Goal: Task Accomplishment & Management: Manage account settings

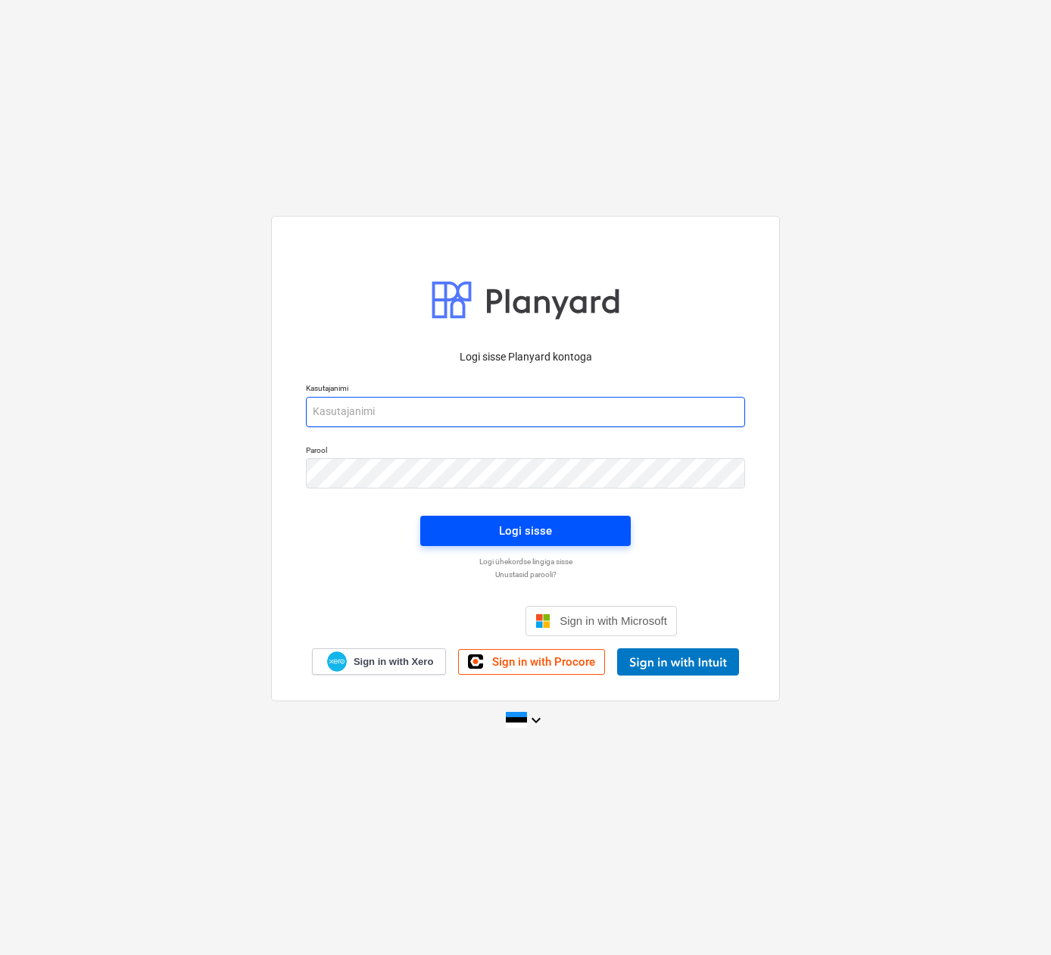
type input "[EMAIL_ADDRESS][DOMAIN_NAME]"
click at [527, 522] on div "Logi sisse" at bounding box center [525, 531] width 53 height 20
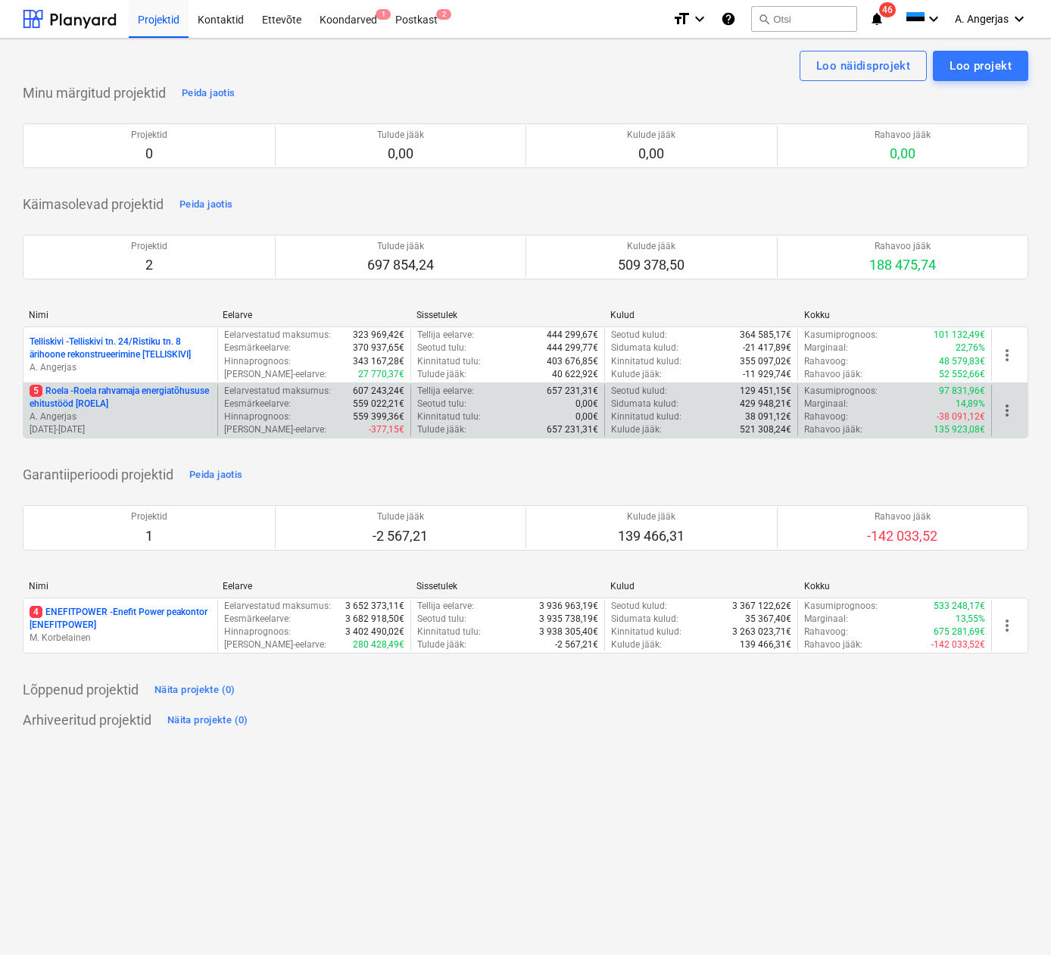
click at [117, 395] on p "5 Roela - Roela rahvamaja energiatõhususe ehitustööd [ROELA]" at bounding box center [121, 398] width 182 height 26
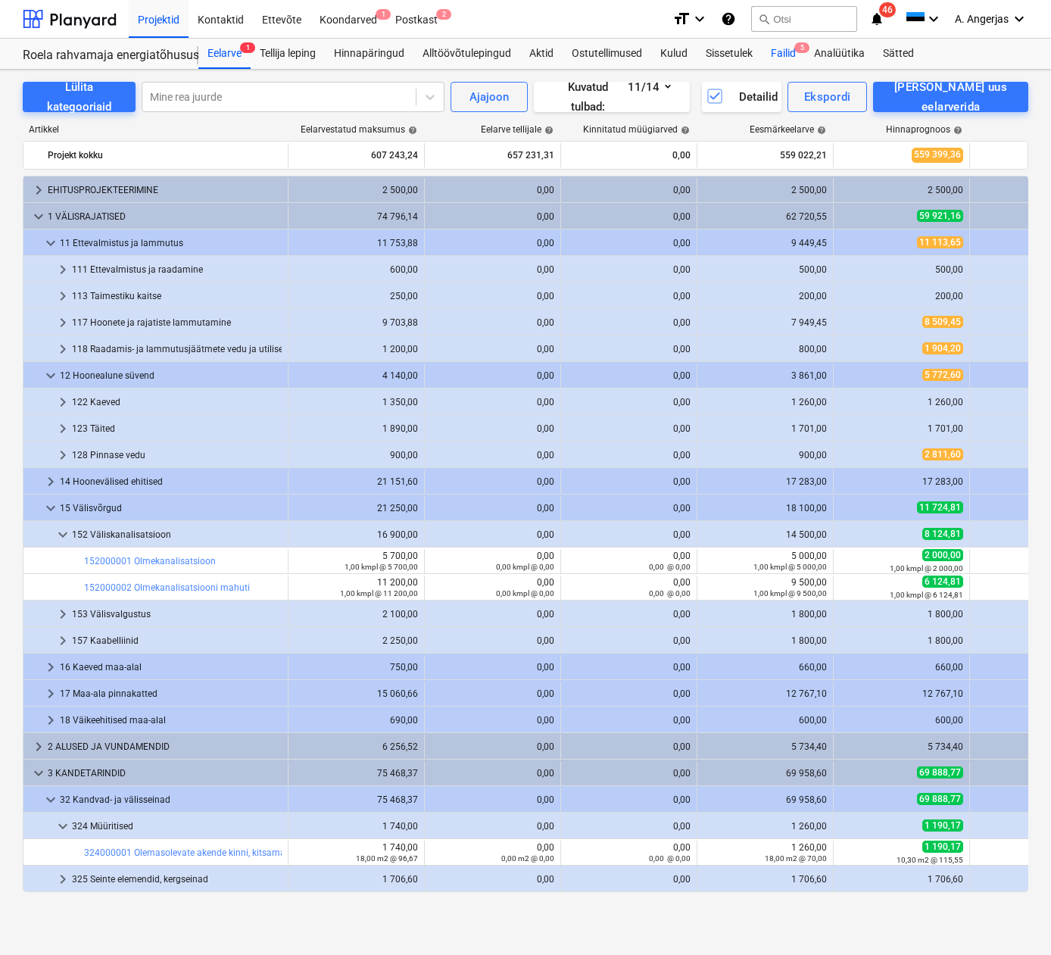
click at [787, 53] on div "Failid 5" at bounding box center [783, 54] width 43 height 30
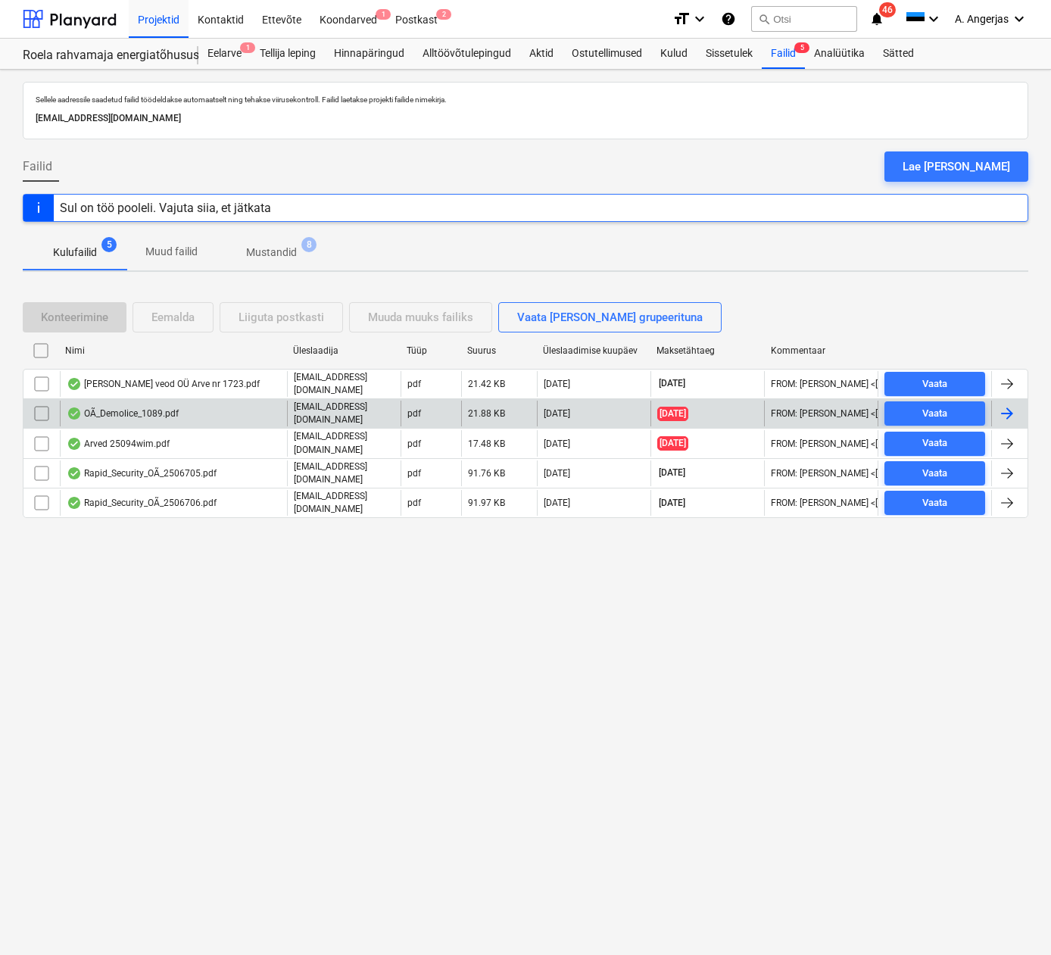
click at [206, 416] on div "OÃ_Demolice_1089.pdf" at bounding box center [173, 414] width 227 height 26
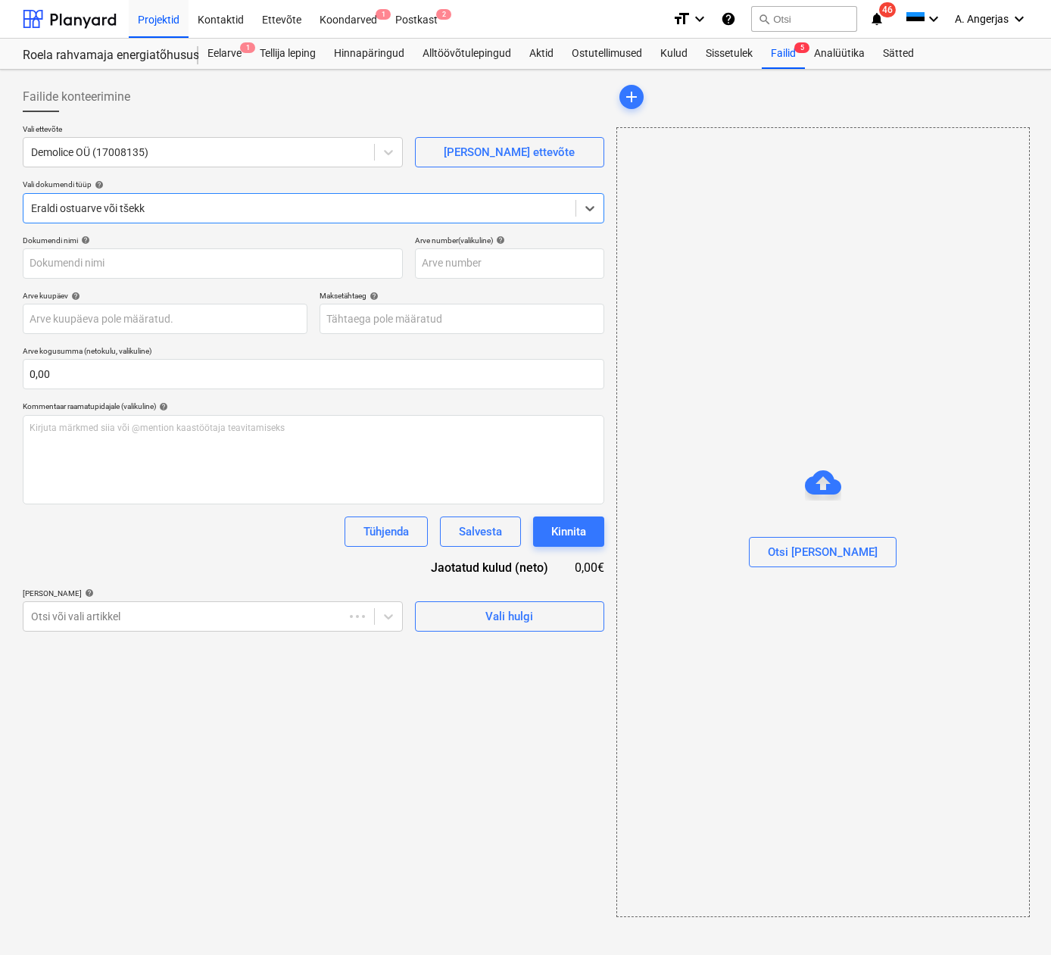
type input "1089"
type input "[DATE]"
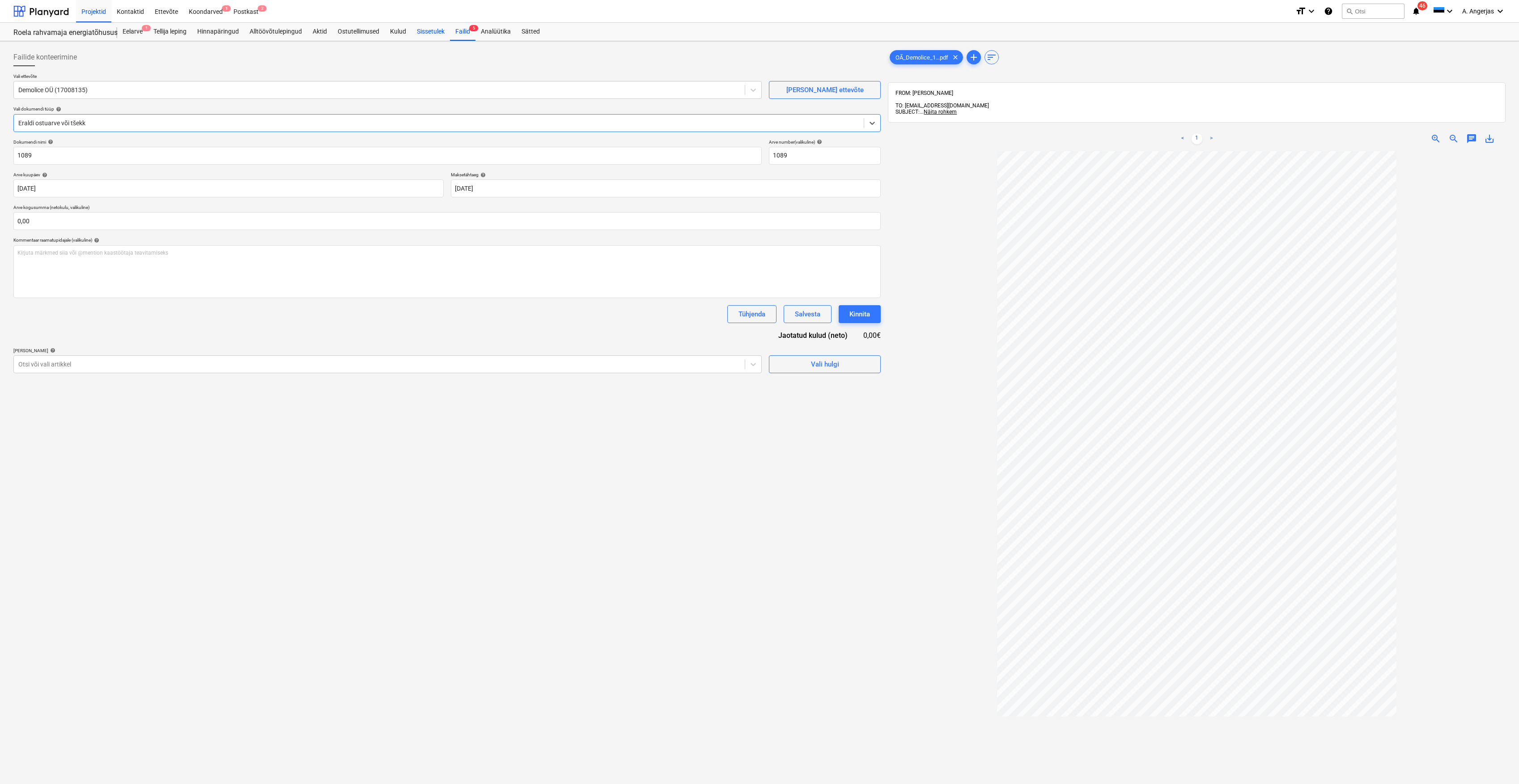
click at [422, 32] on div "Sissetulek" at bounding box center [431, 32] width 38 height 18
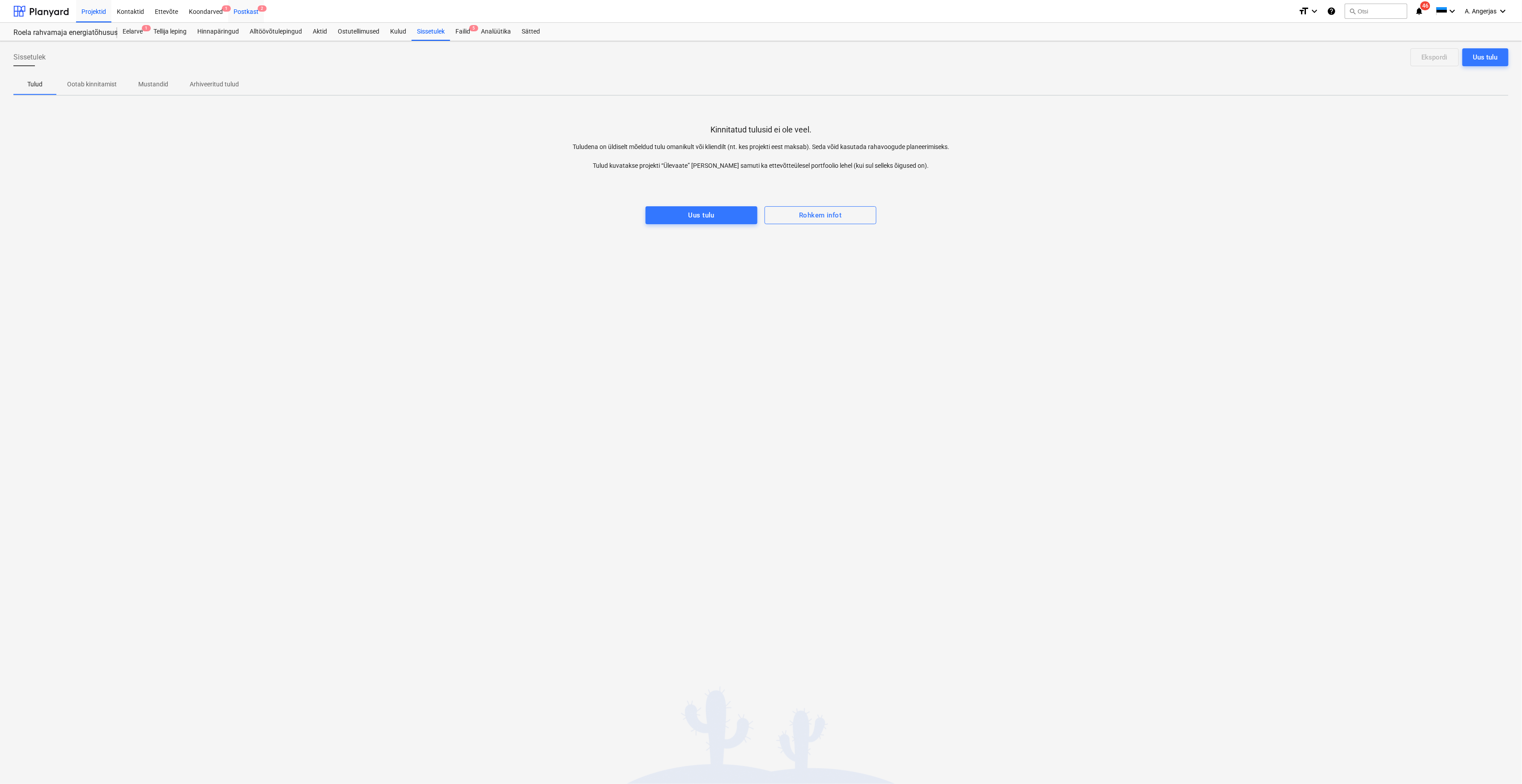
click at [243, 13] on div "Postkast 2" at bounding box center [246, 11] width 36 height 23
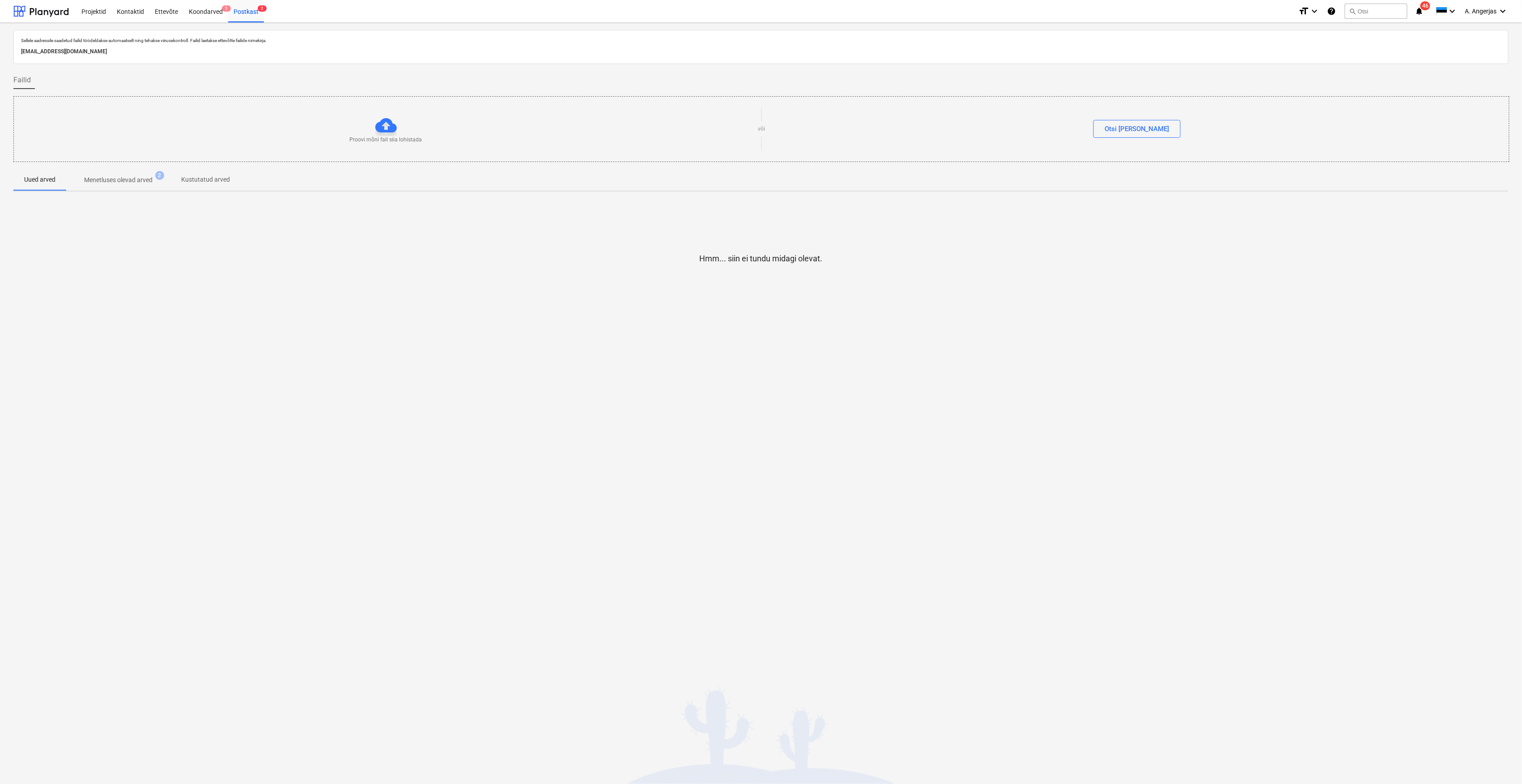
click at [152, 183] on p "Menetluses olevad arved" at bounding box center [118, 180] width 69 height 9
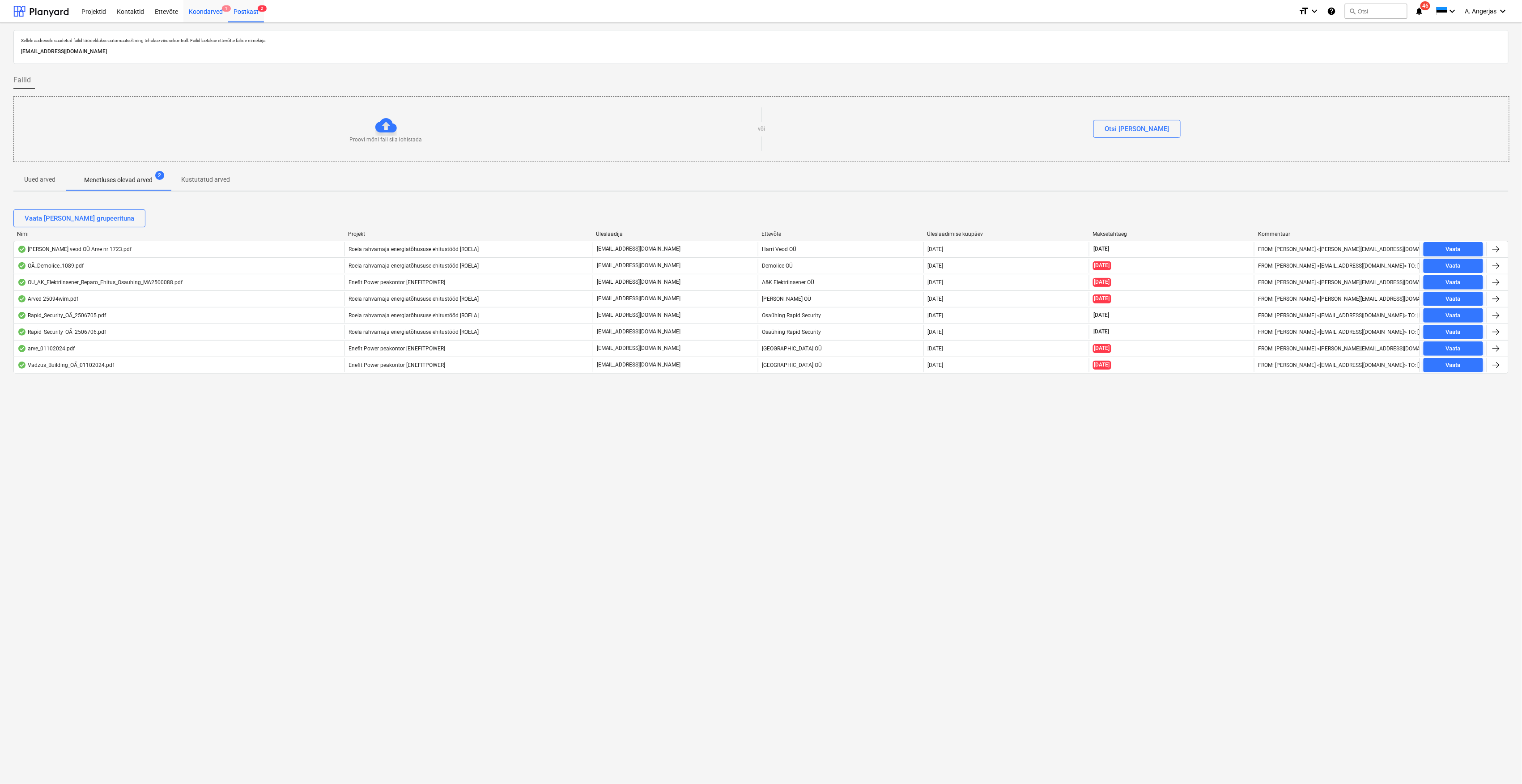
click at [210, 16] on div "Koondarved 1" at bounding box center [206, 11] width 45 height 23
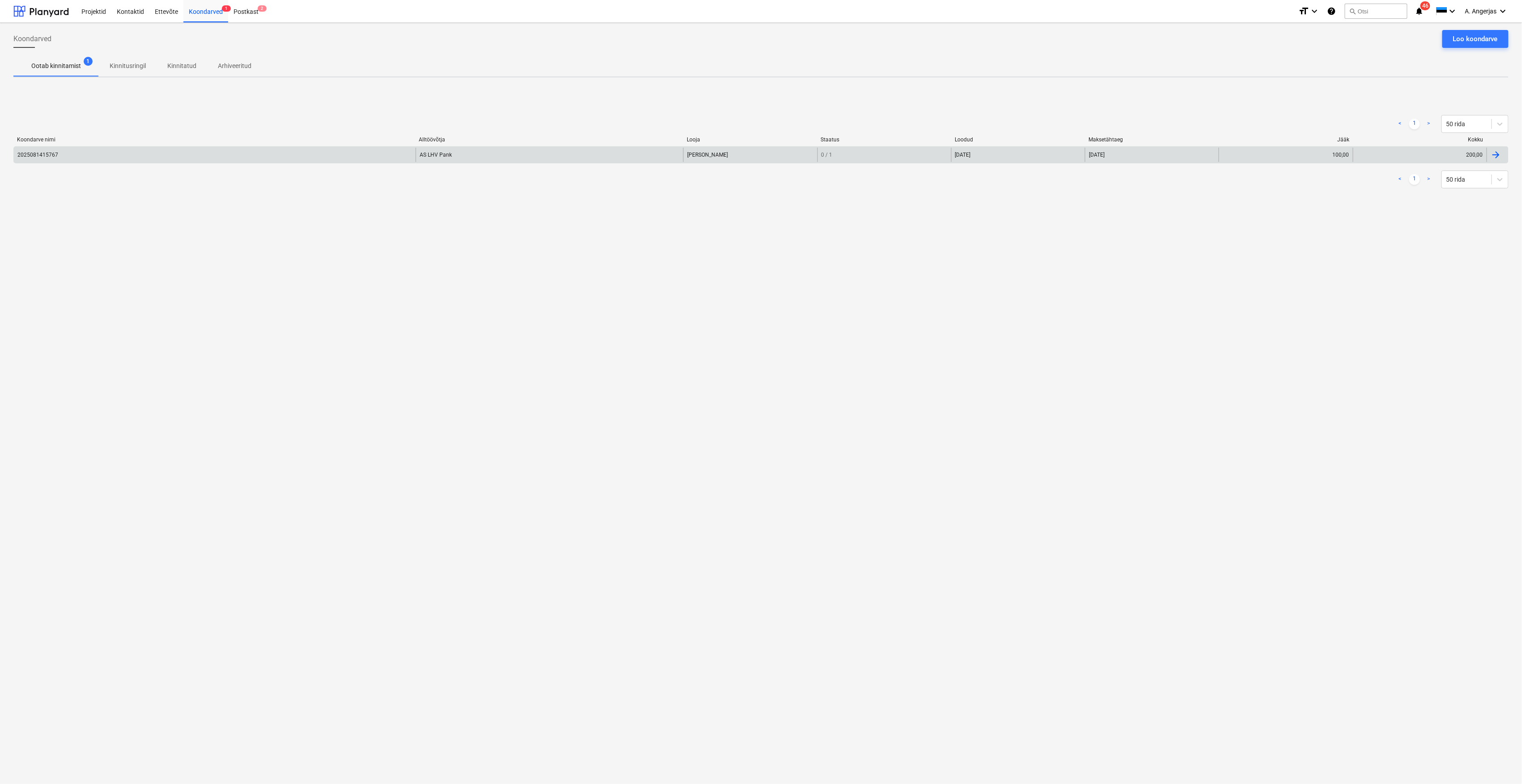
click at [248, 157] on div "2025081415767" at bounding box center [214, 155] width 402 height 14
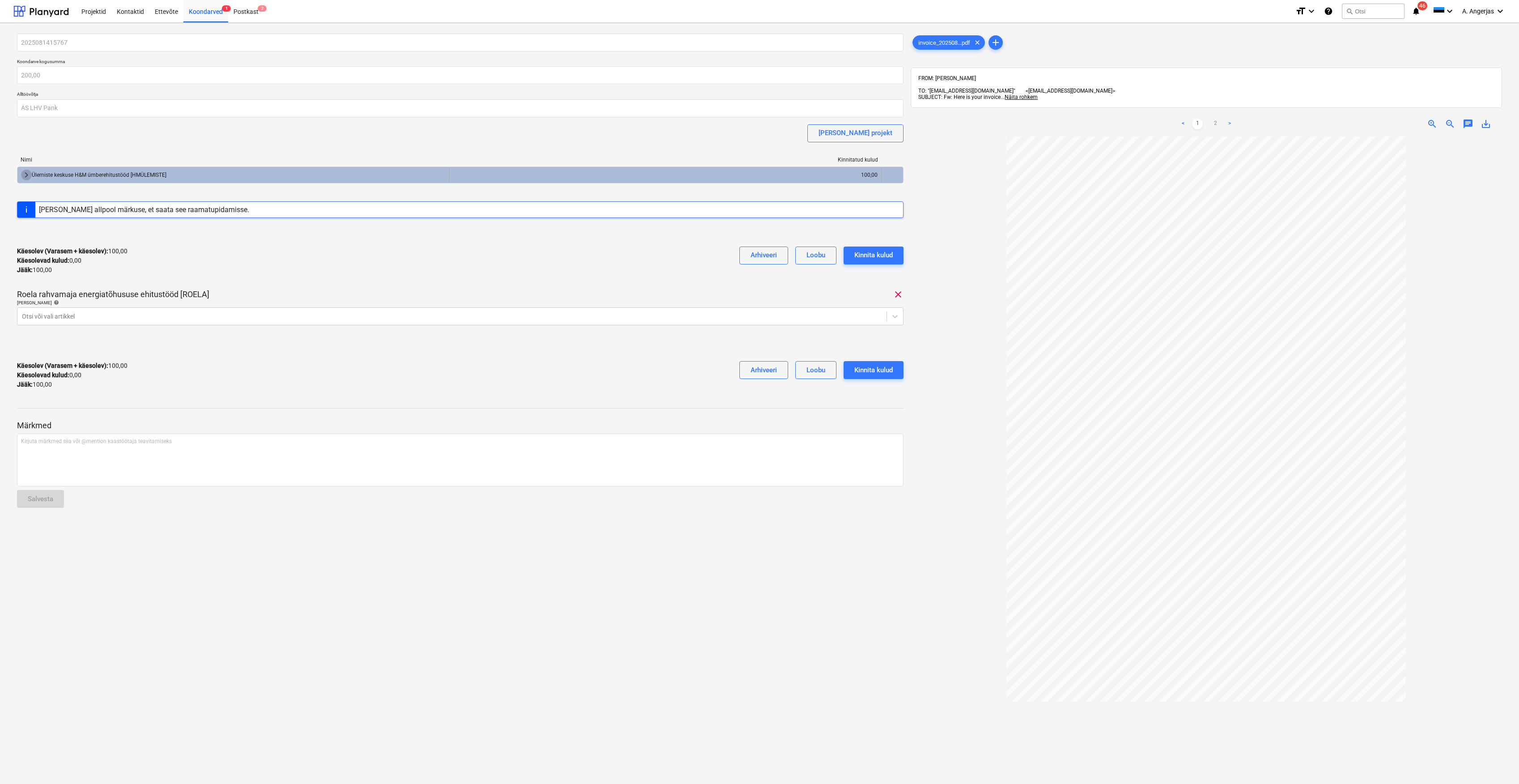
click at [30, 174] on span "keyboard_arrow_right" at bounding box center [27, 175] width 11 height 11
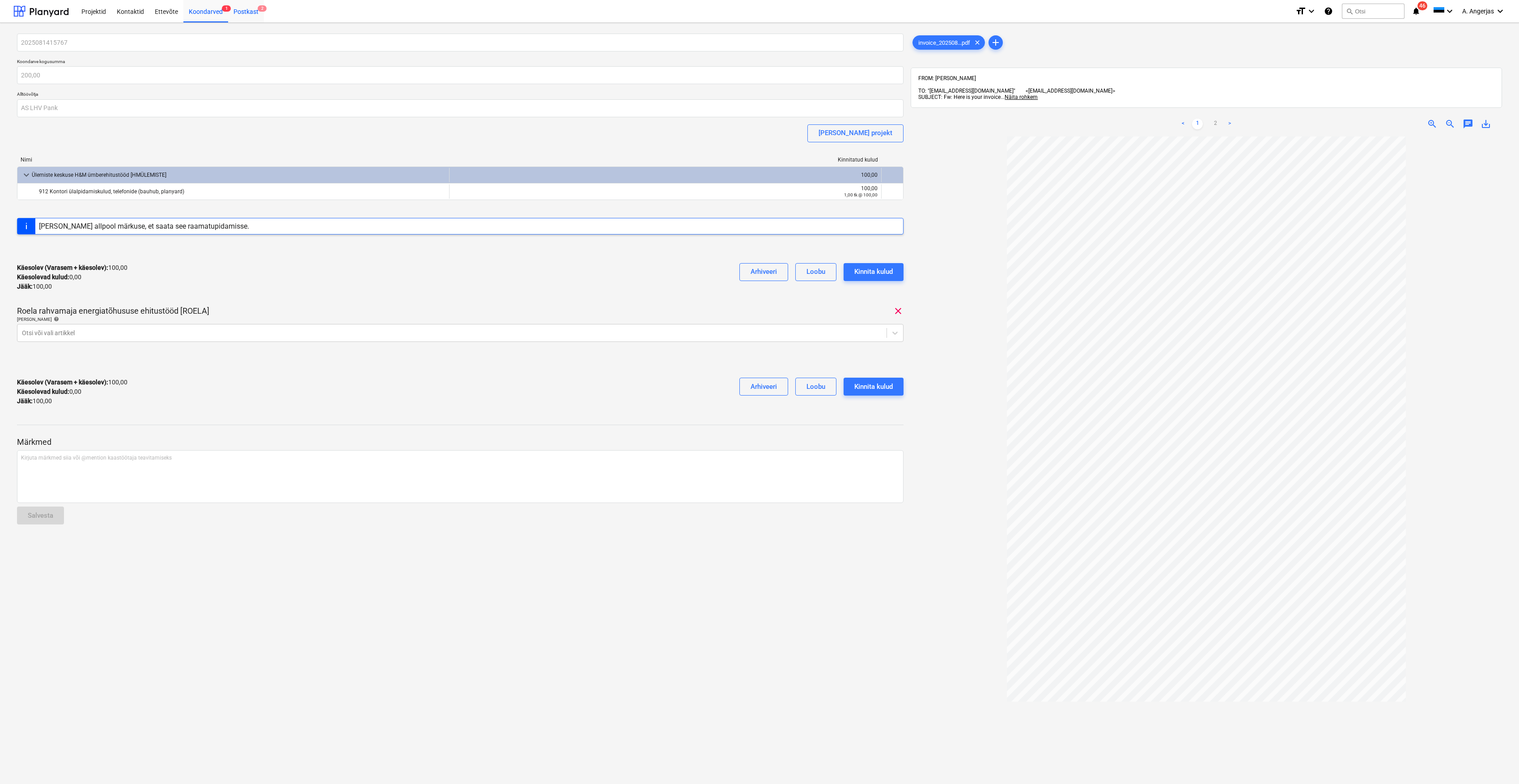
click at [251, 7] on div "Postkast 2" at bounding box center [246, 11] width 36 height 23
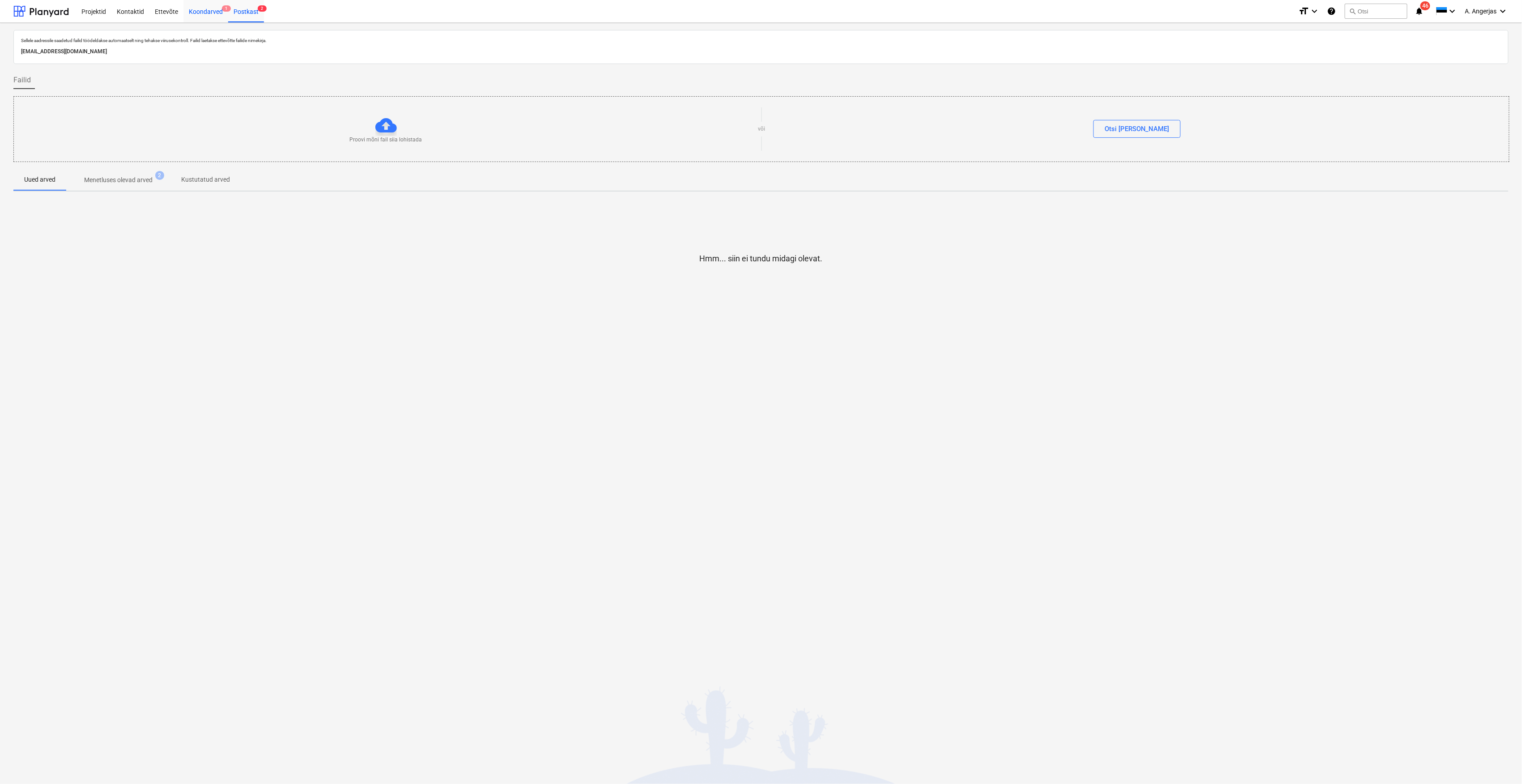
click at [186, 15] on div "Koondarved 1" at bounding box center [206, 11] width 45 height 23
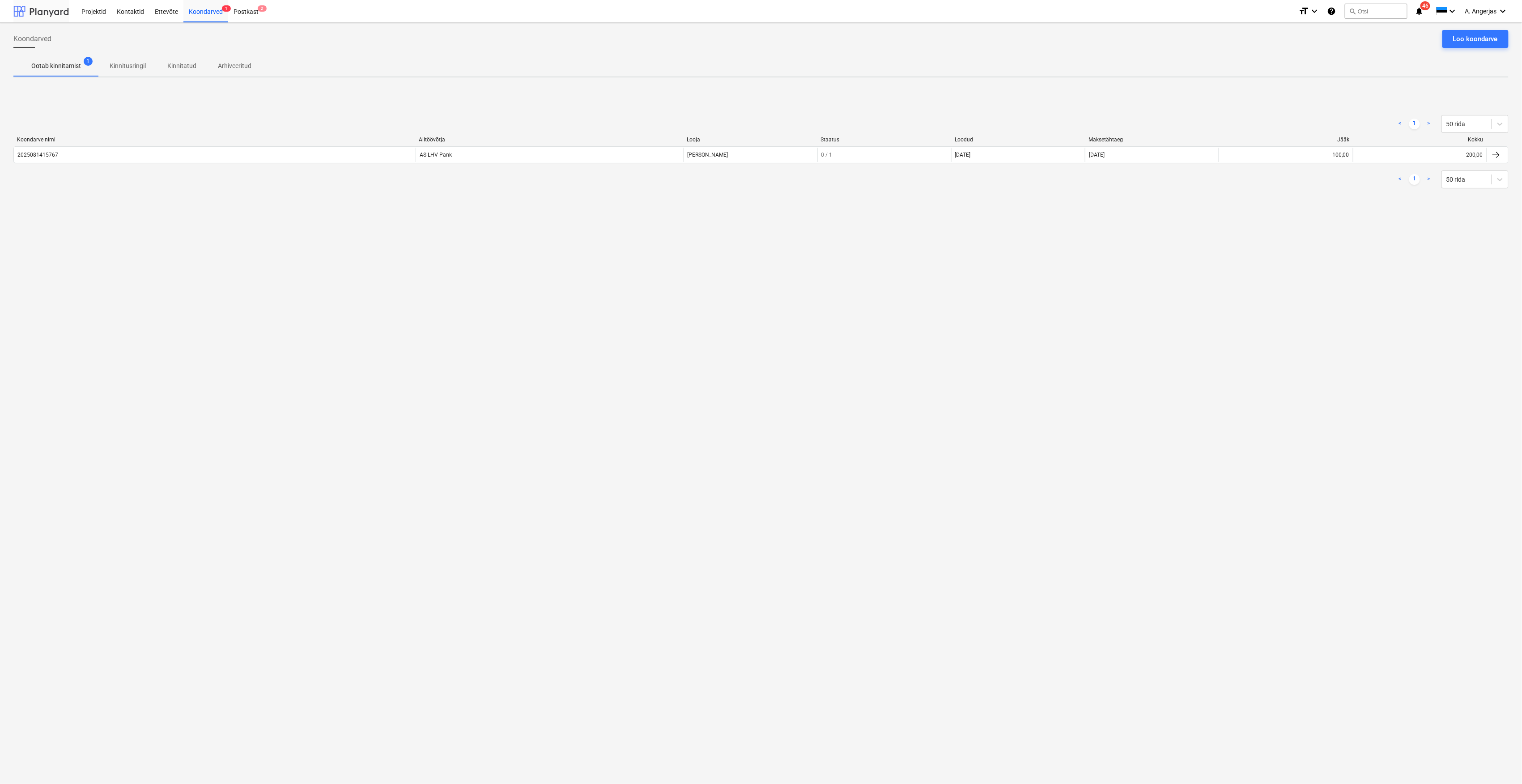
click at [40, 14] on div at bounding box center [41, 11] width 56 height 22
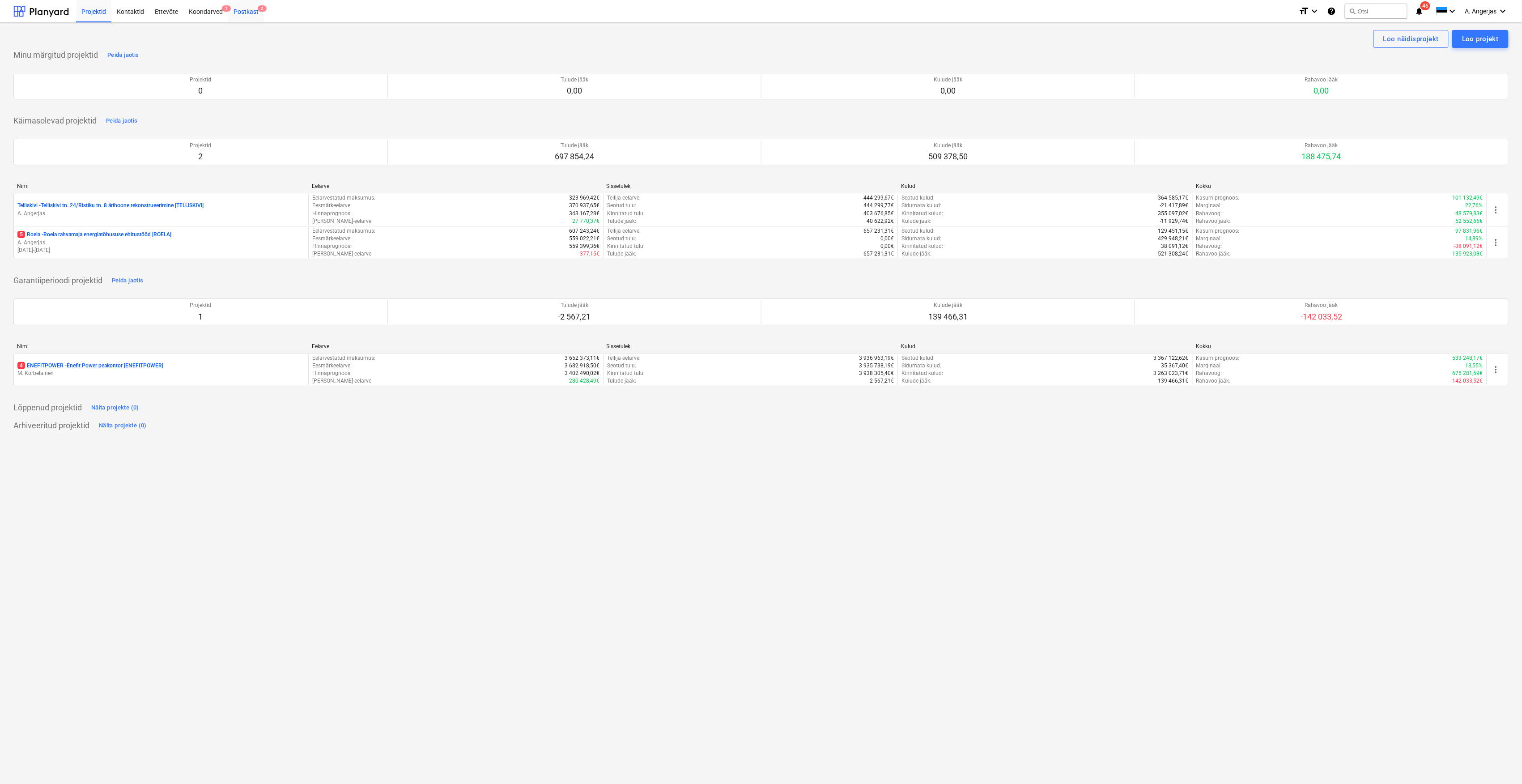
click at [242, 17] on div "Postkast 2" at bounding box center [246, 11] width 36 height 23
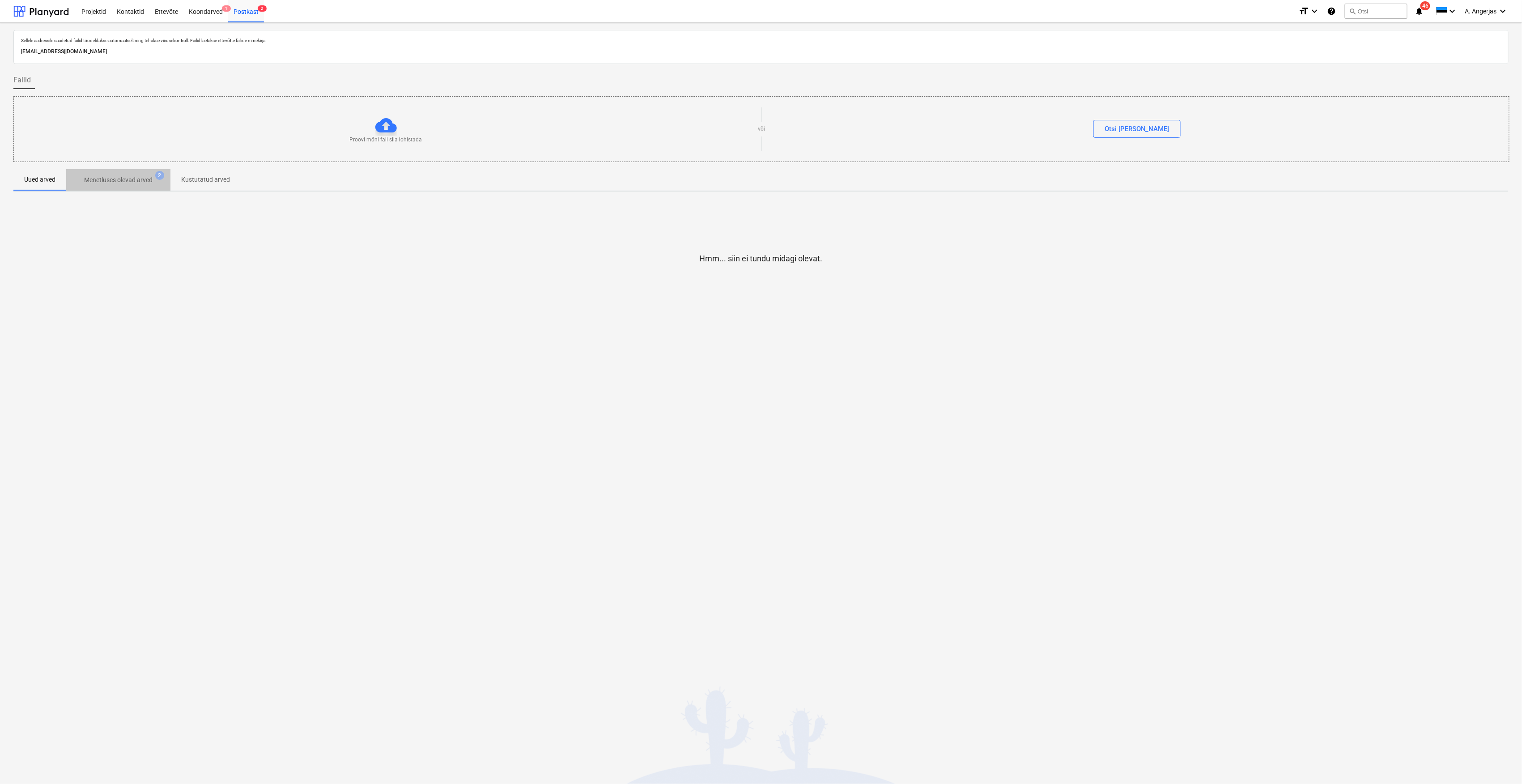
click at [128, 180] on p "Menetluses olevad arved" at bounding box center [118, 180] width 69 height 9
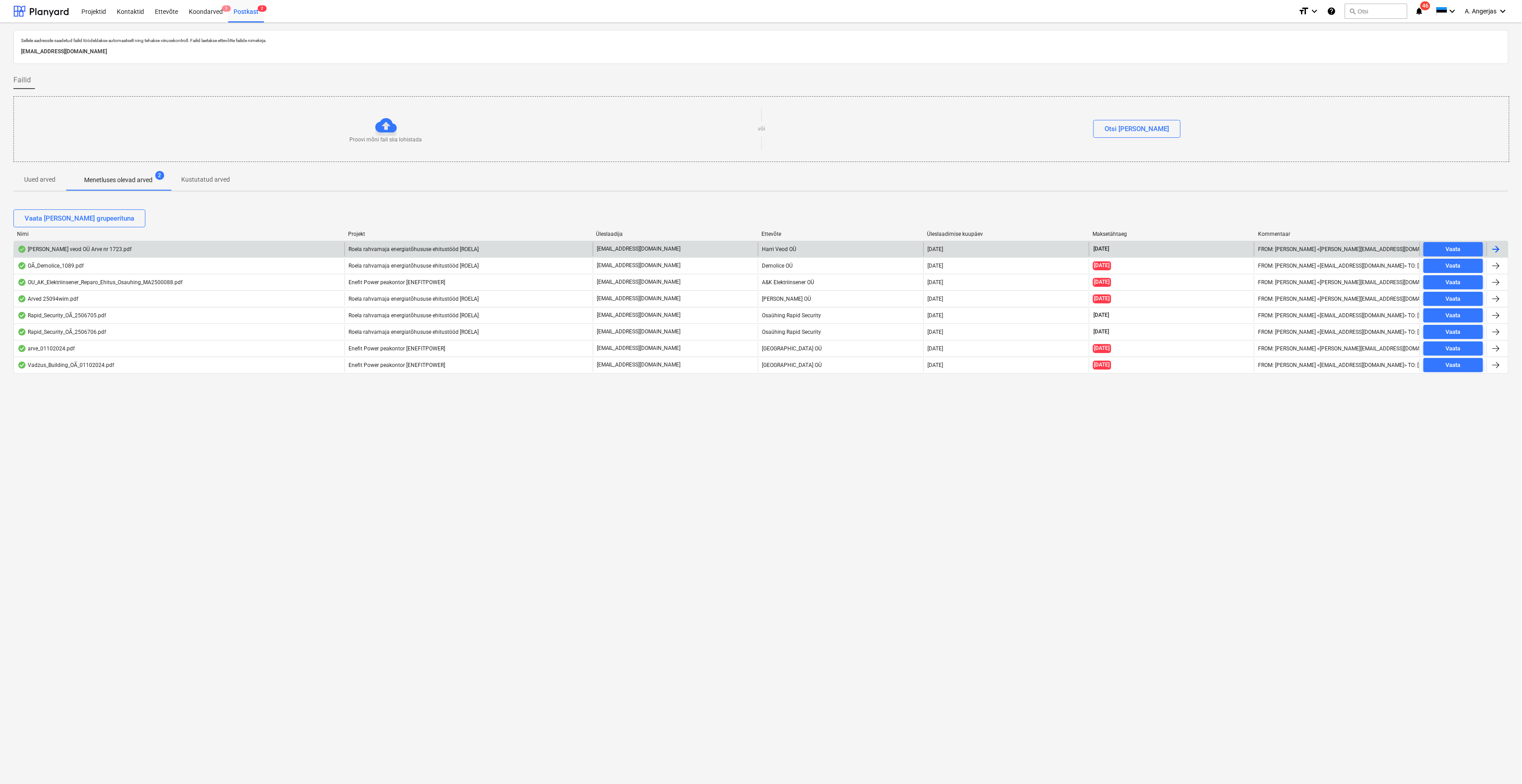
click at [620, 253] on div "[DATE]" at bounding box center [1172, 249] width 165 height 14
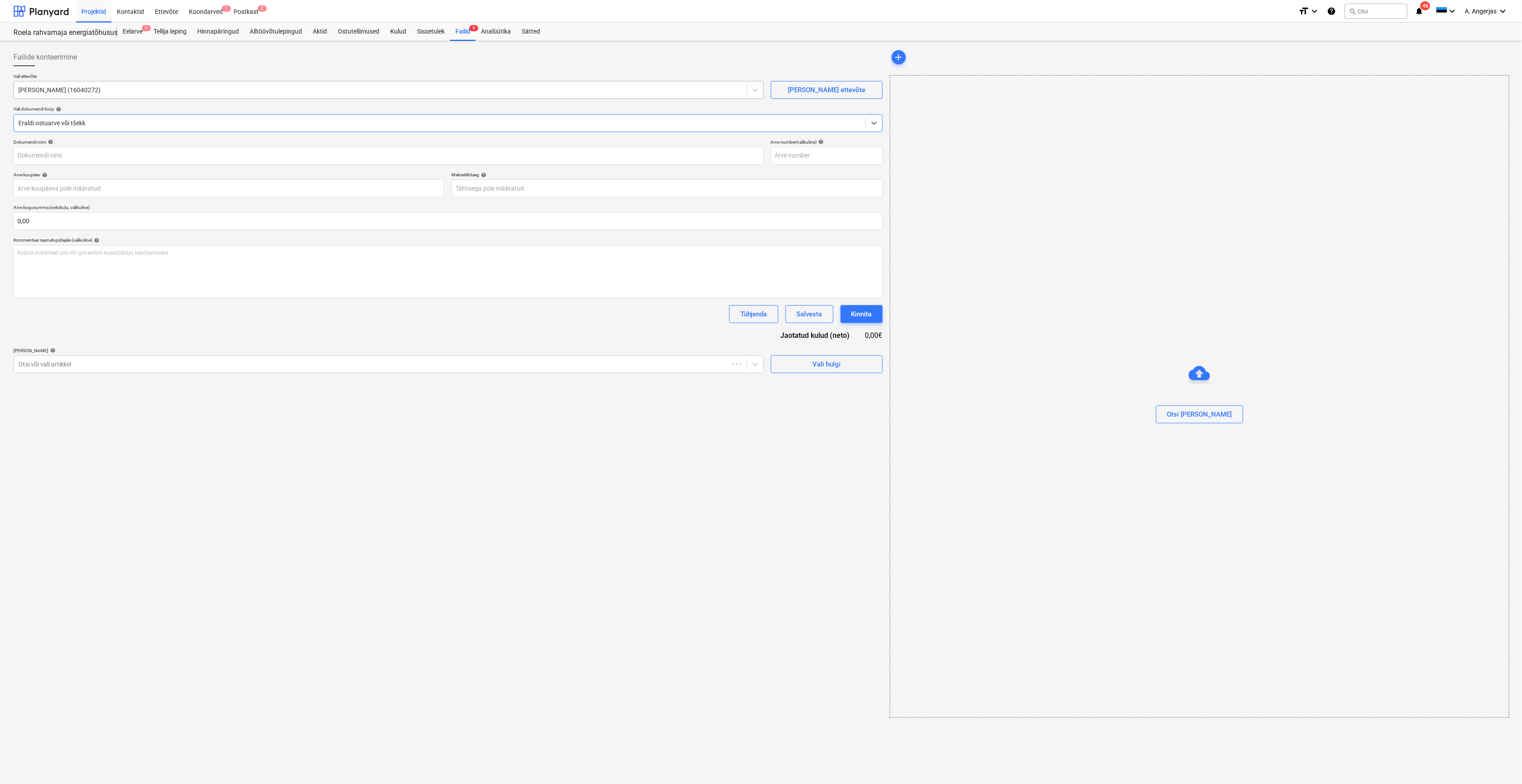
type input "1723"
type input "[DATE]"
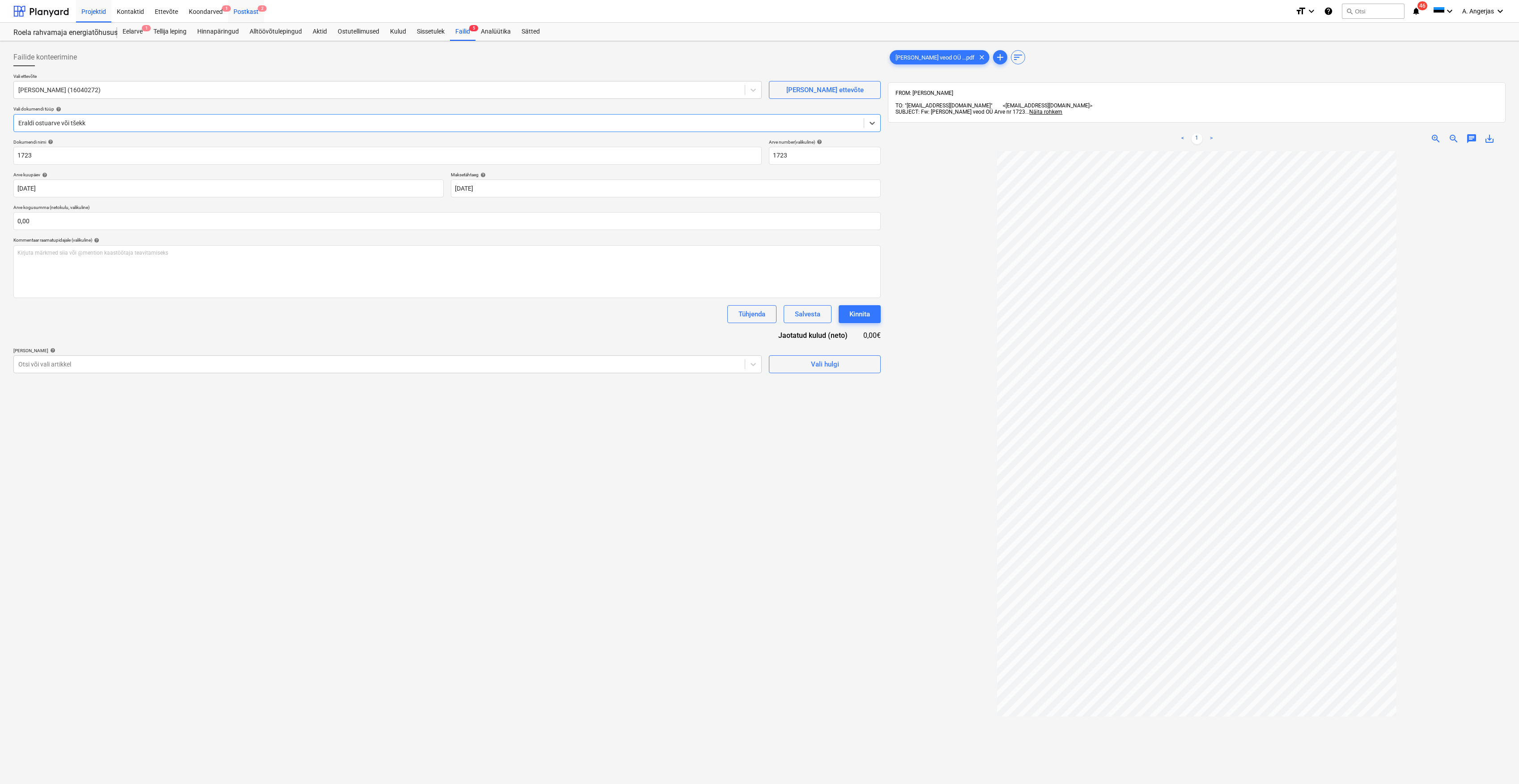
click at [252, 12] on div "Postkast 2" at bounding box center [246, 11] width 36 height 23
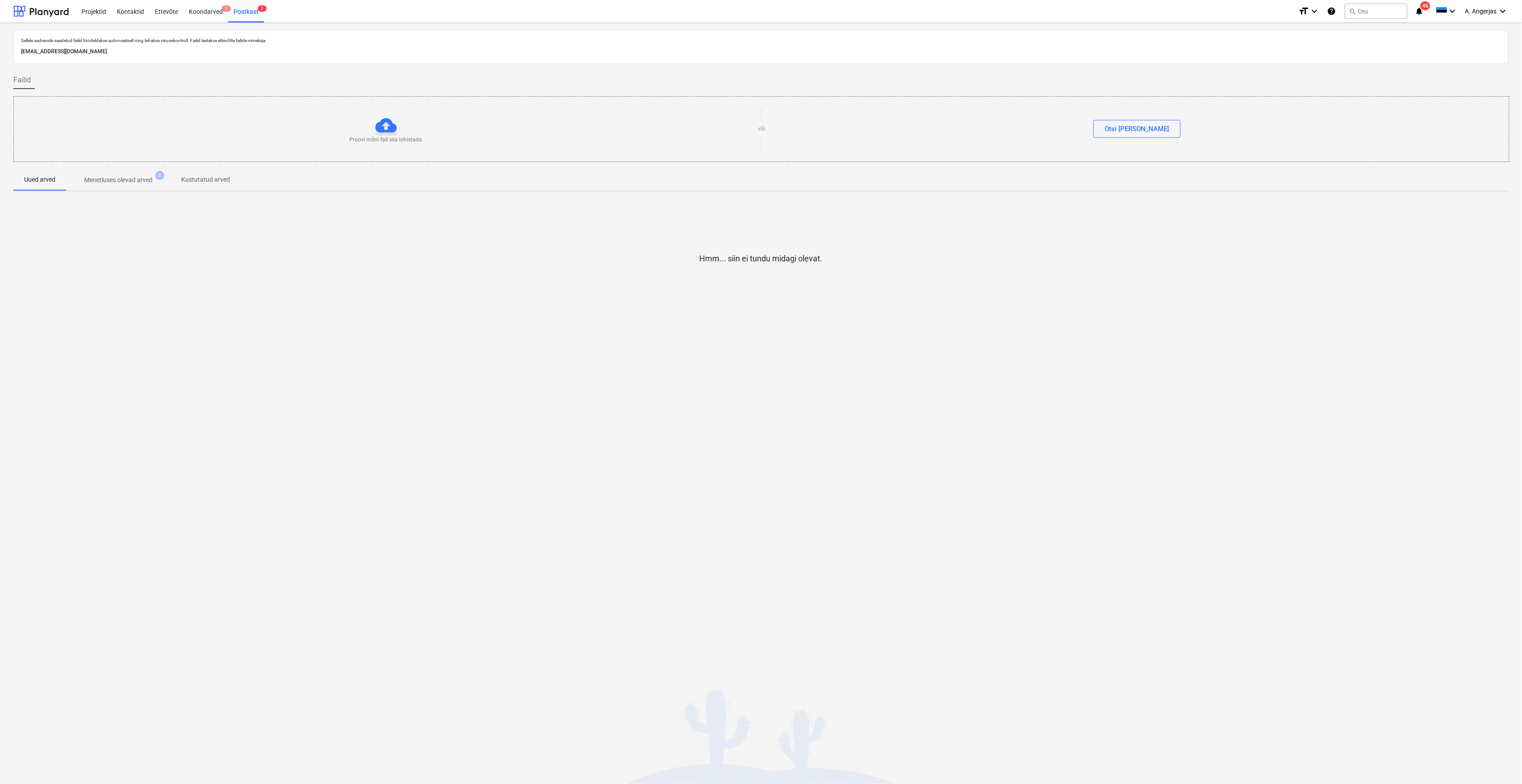
click at [152, 183] on p "Menetluses olevad arved" at bounding box center [118, 180] width 69 height 9
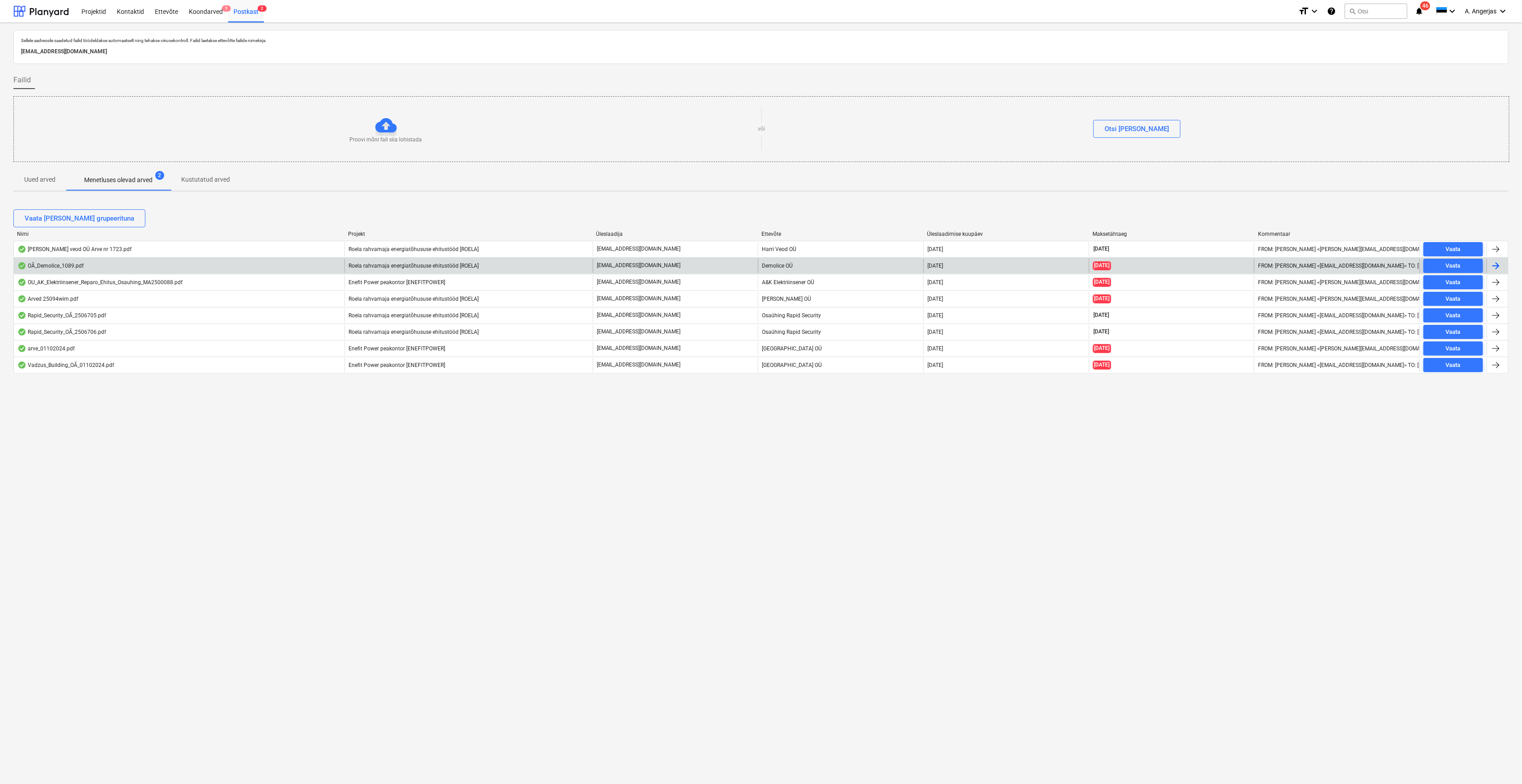
click at [214, 264] on div "OÃ_Demolice_1089.pdf" at bounding box center [179, 266] width 331 height 14
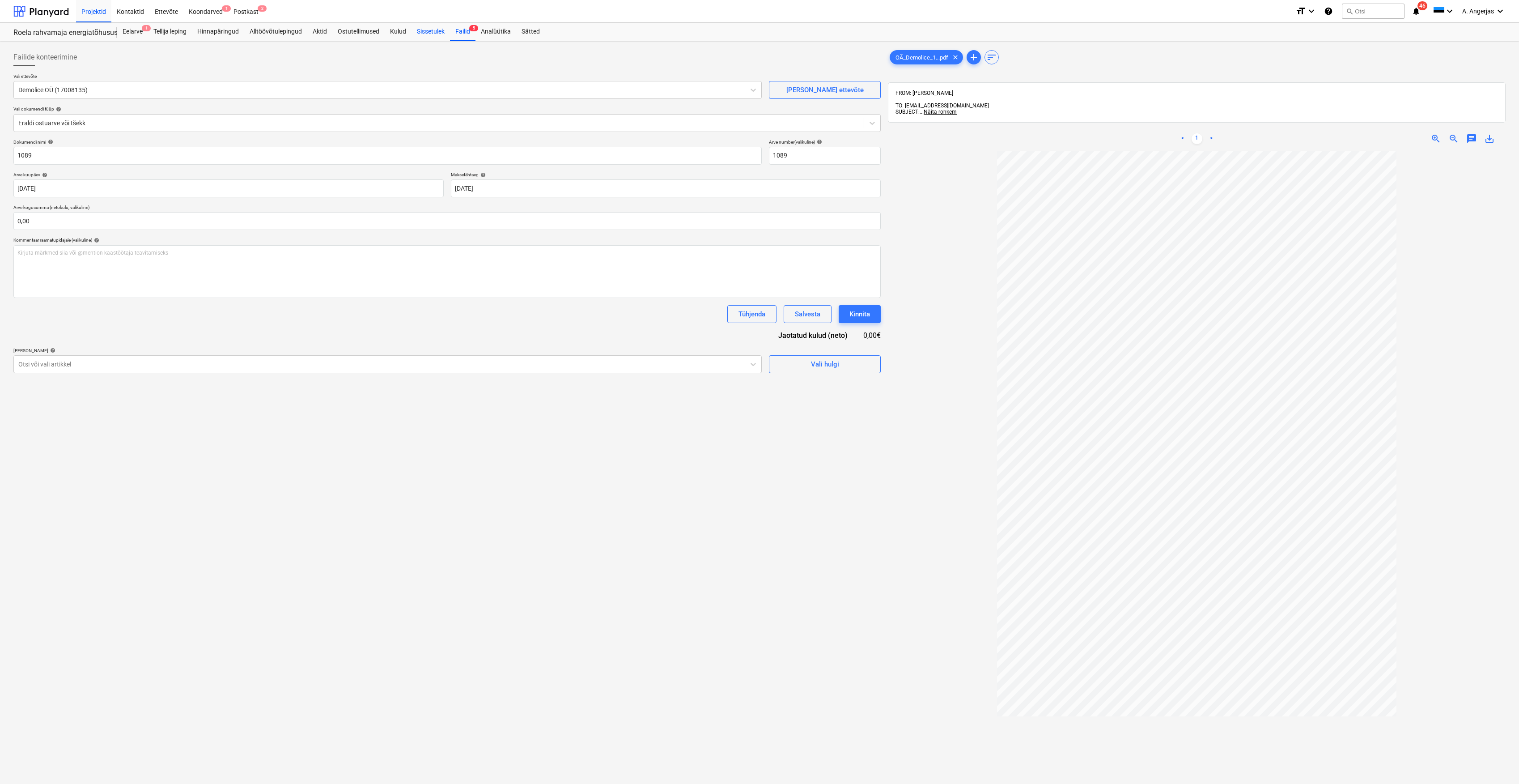
click at [444, 28] on div "Sissetulek" at bounding box center [431, 32] width 38 height 18
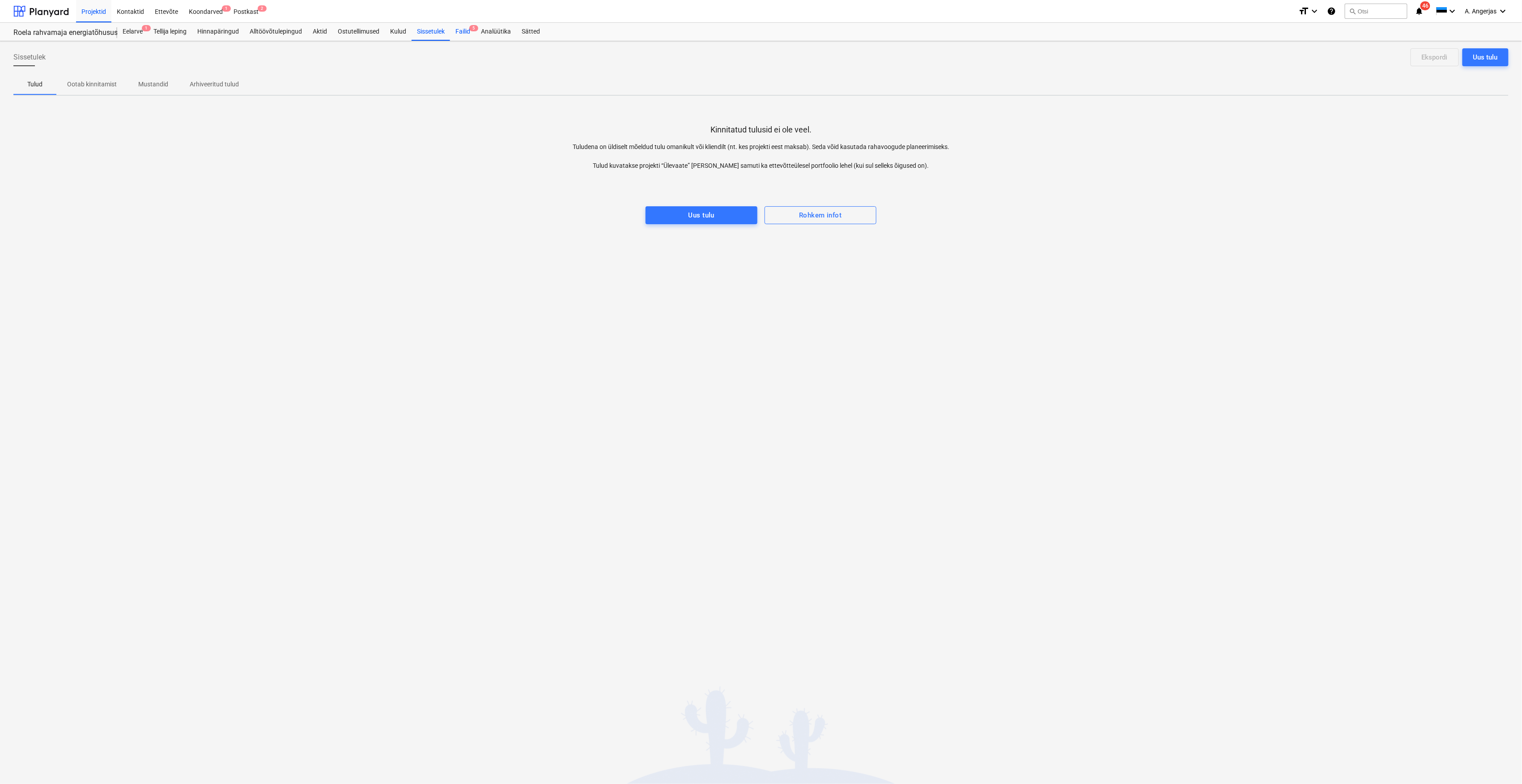
click at [463, 29] on div "Failid 5" at bounding box center [463, 32] width 25 height 18
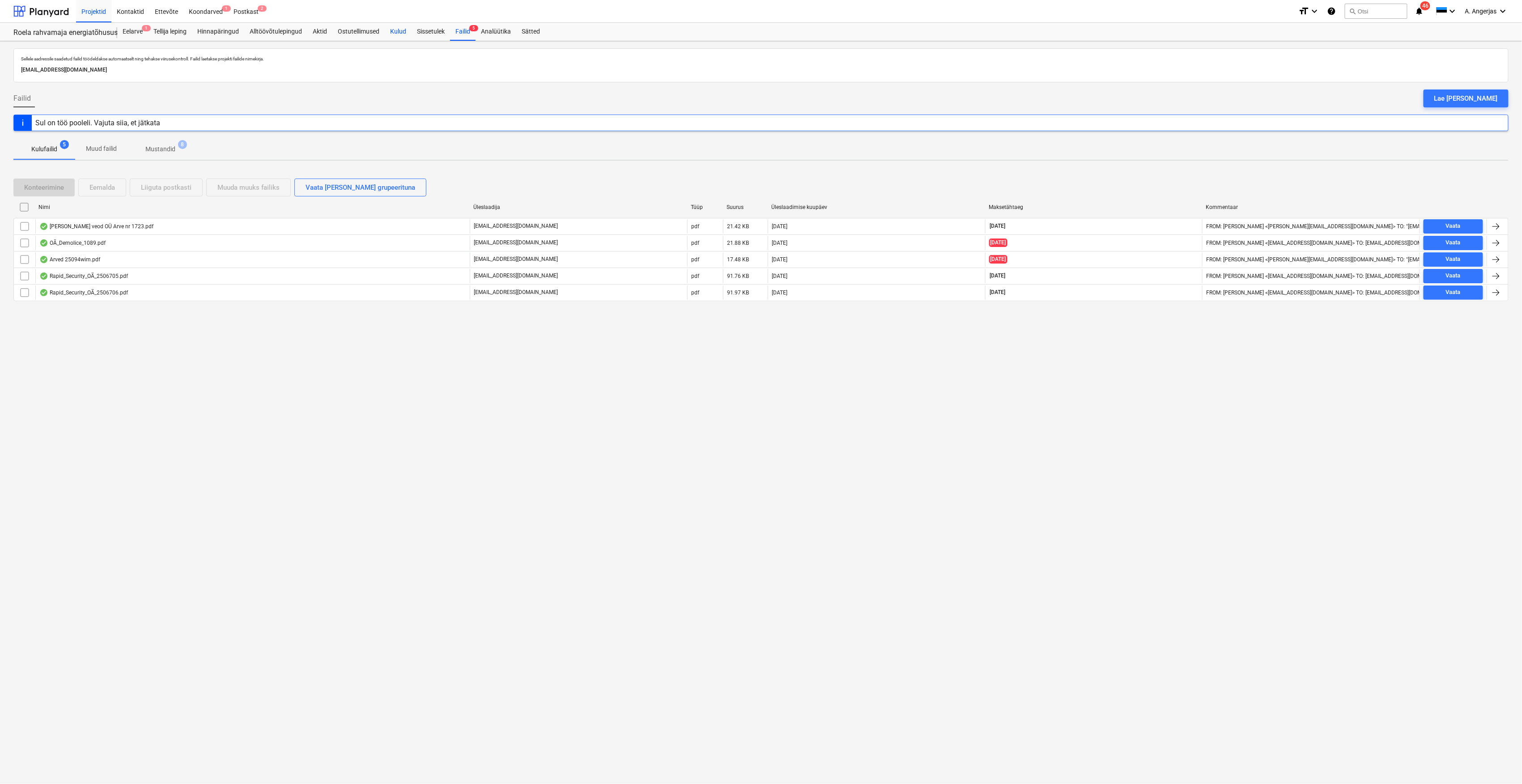
click at [386, 32] on div "Kulud" at bounding box center [398, 32] width 27 height 18
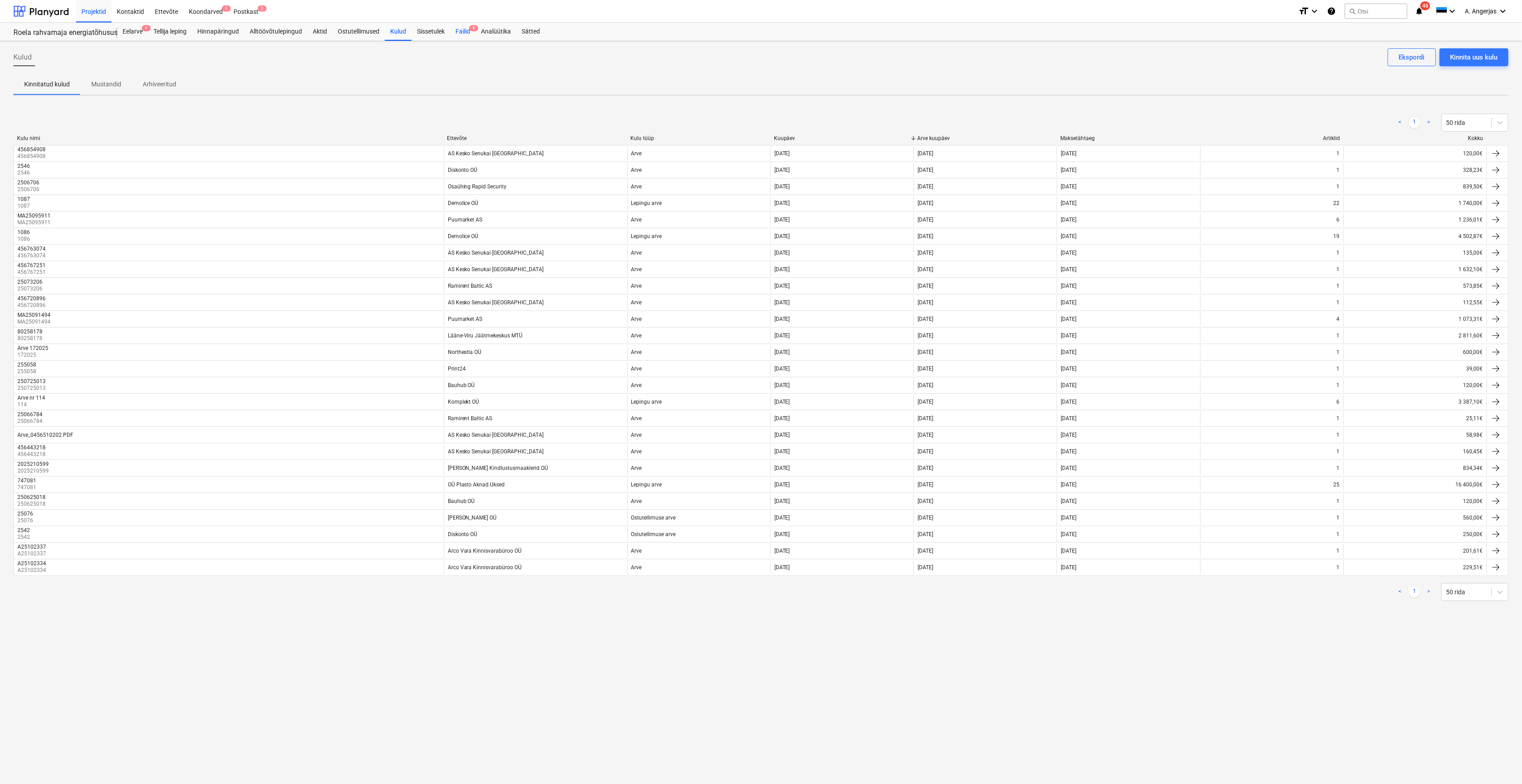
click at [461, 28] on div "Failid 5" at bounding box center [463, 32] width 25 height 18
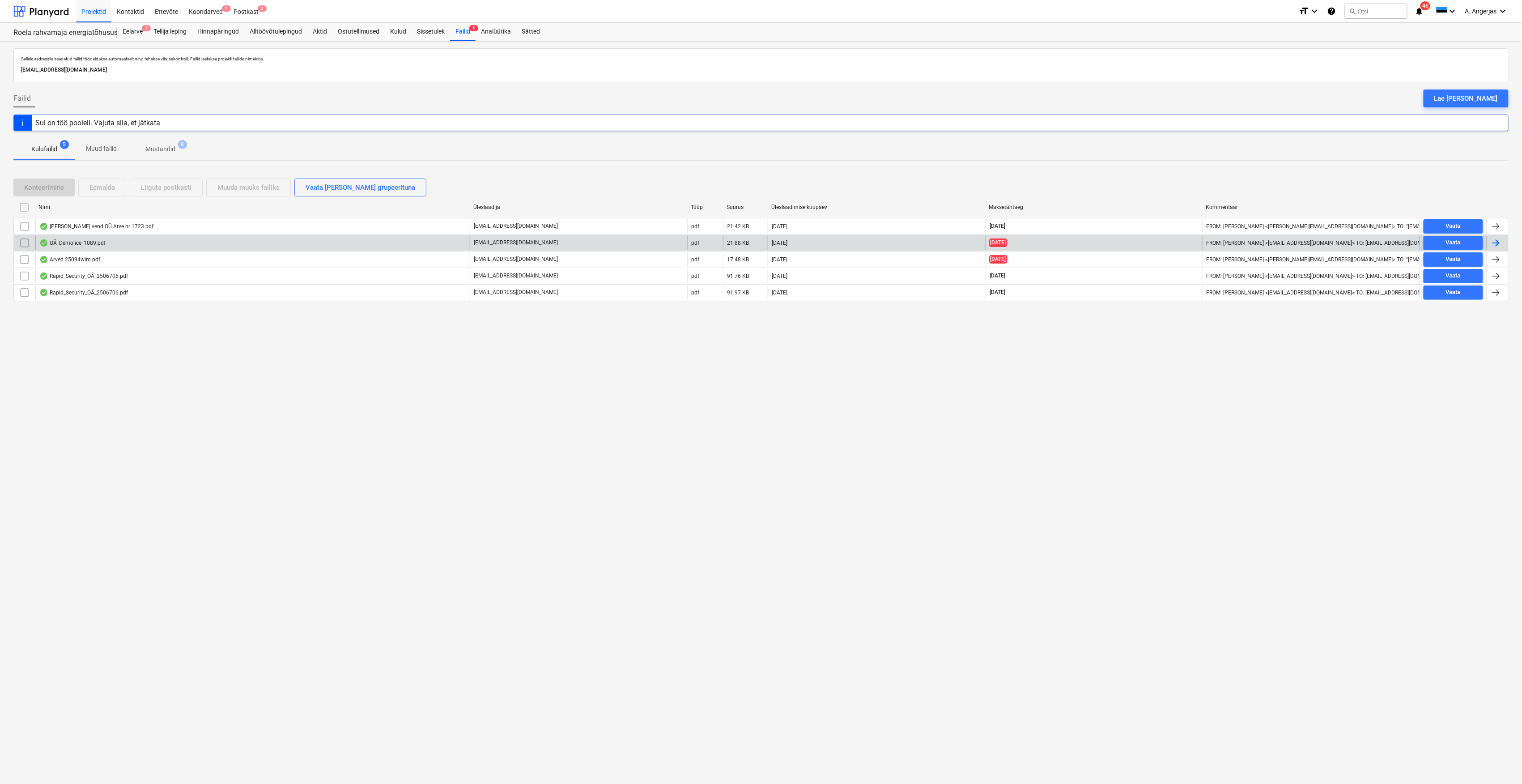
click at [21, 242] on input "checkbox" at bounding box center [25, 243] width 14 height 14
click at [93, 186] on div "Eemalda" at bounding box center [102, 187] width 25 height 12
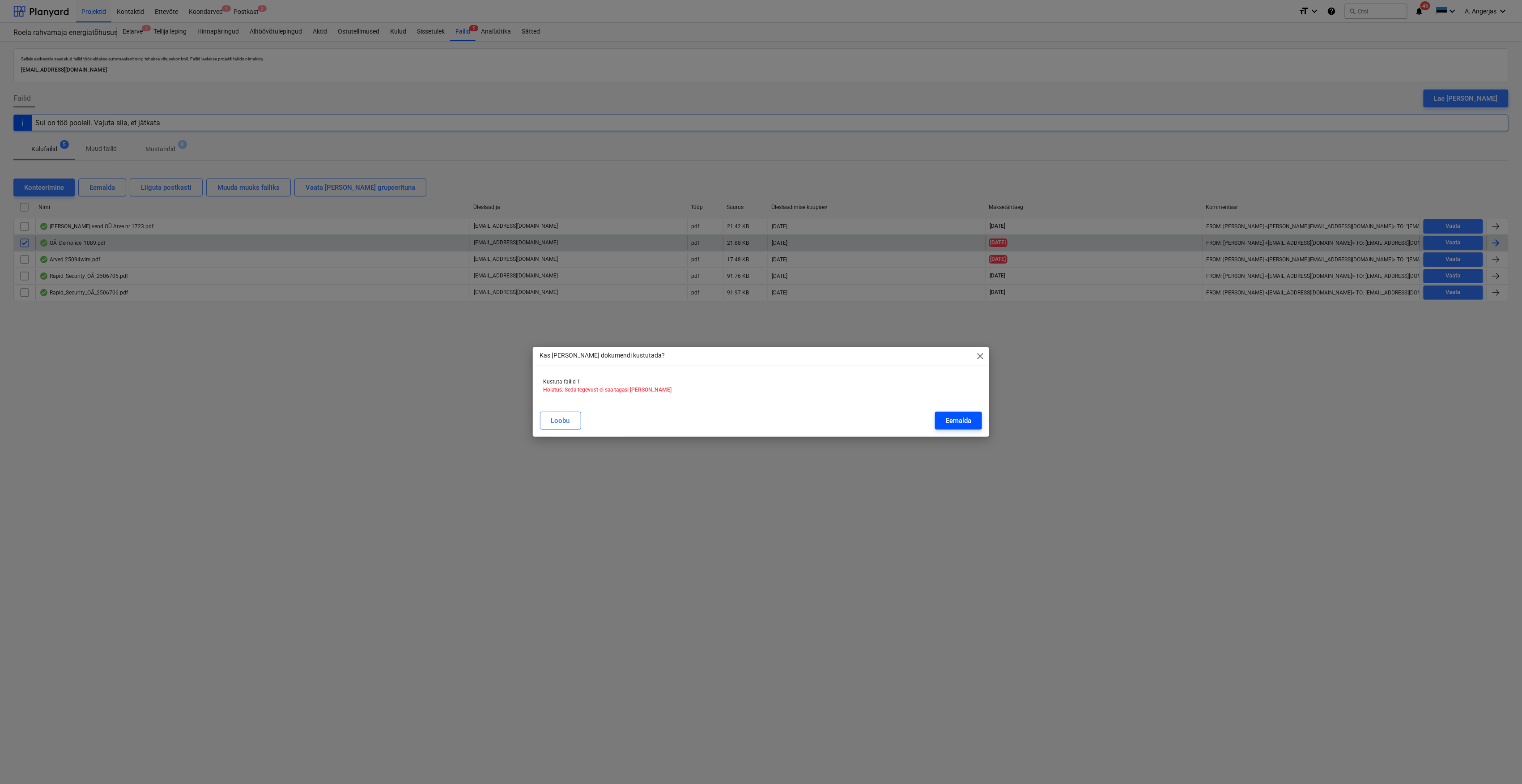
click at [620, 423] on div "Eemalda" at bounding box center [958, 421] width 25 height 12
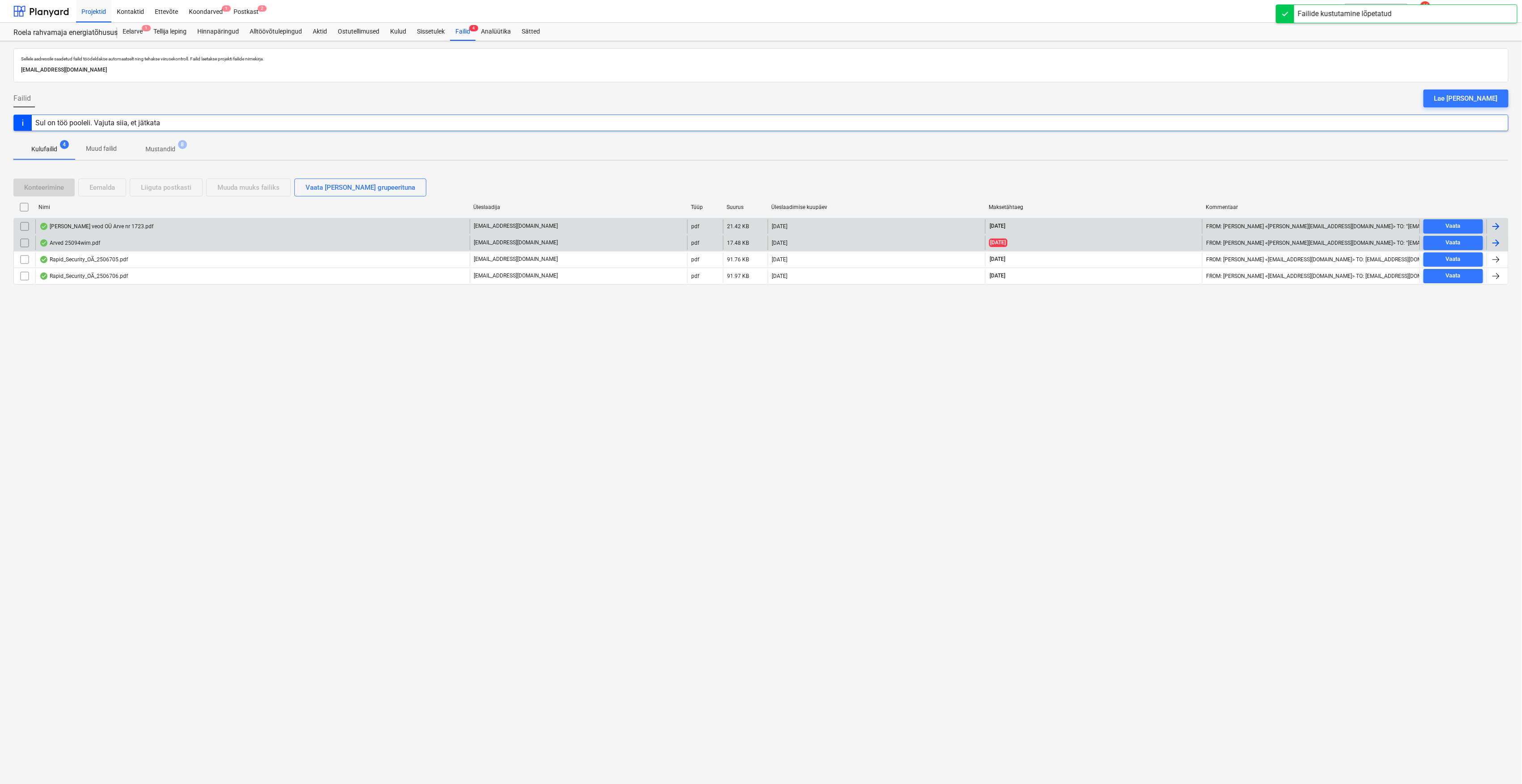
click at [76, 224] on div "[PERSON_NAME] veod OÜ Arve nr 1723.pdf" at bounding box center [96, 226] width 114 height 7
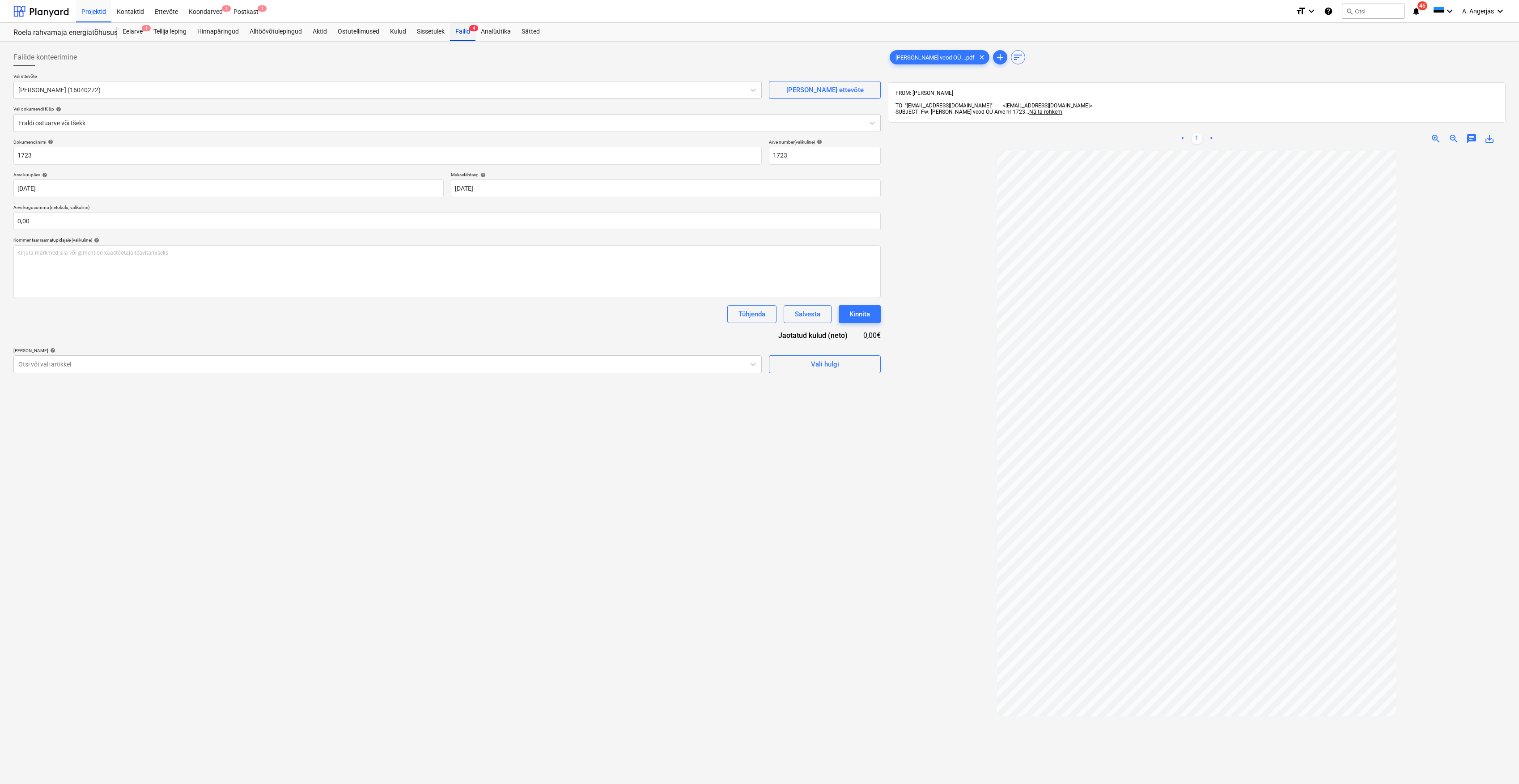
click at [464, 34] on div "Failid 4" at bounding box center [463, 32] width 25 height 18
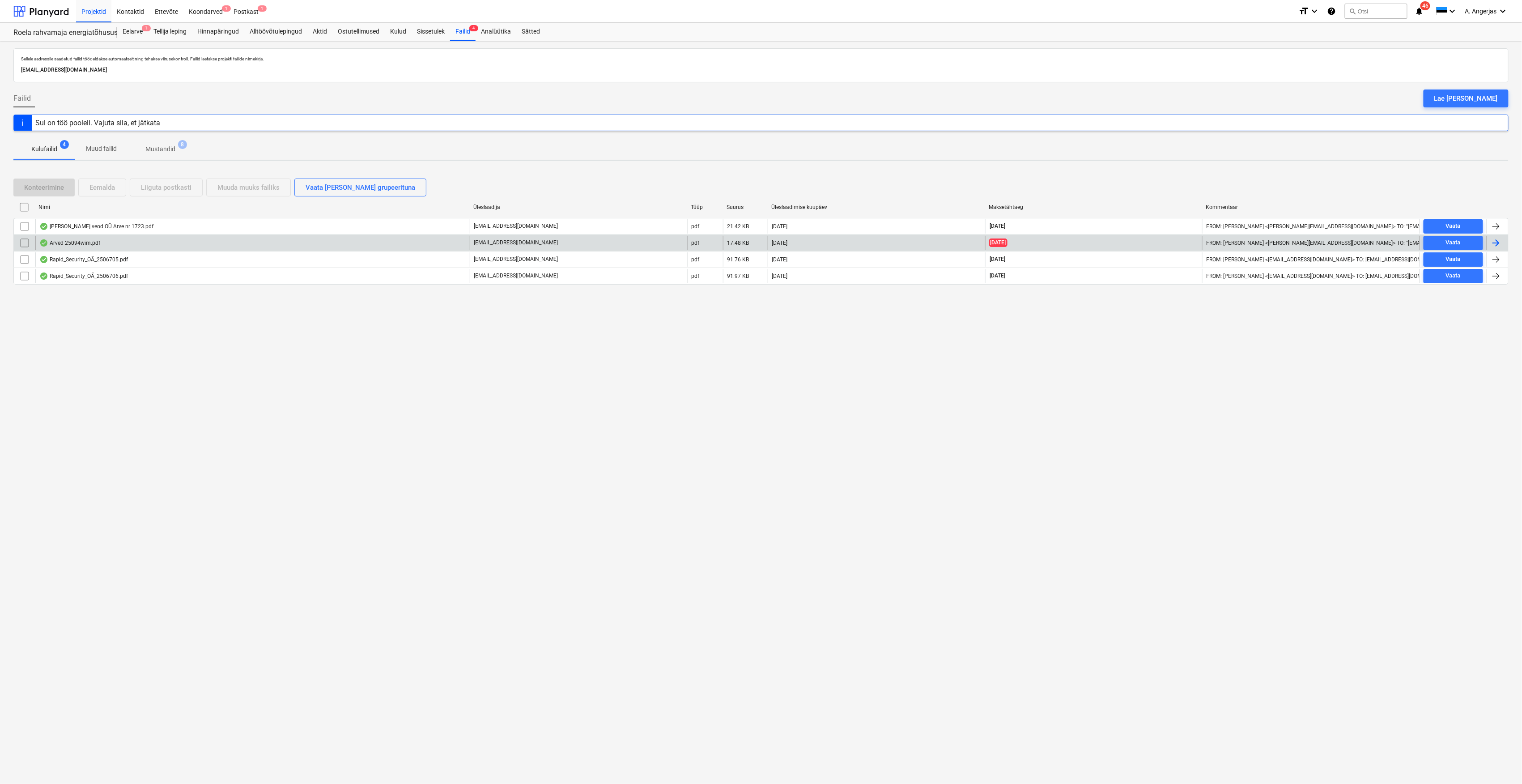
click at [161, 242] on div "Arved 25094wim.pdf" at bounding box center [252, 243] width 434 height 14
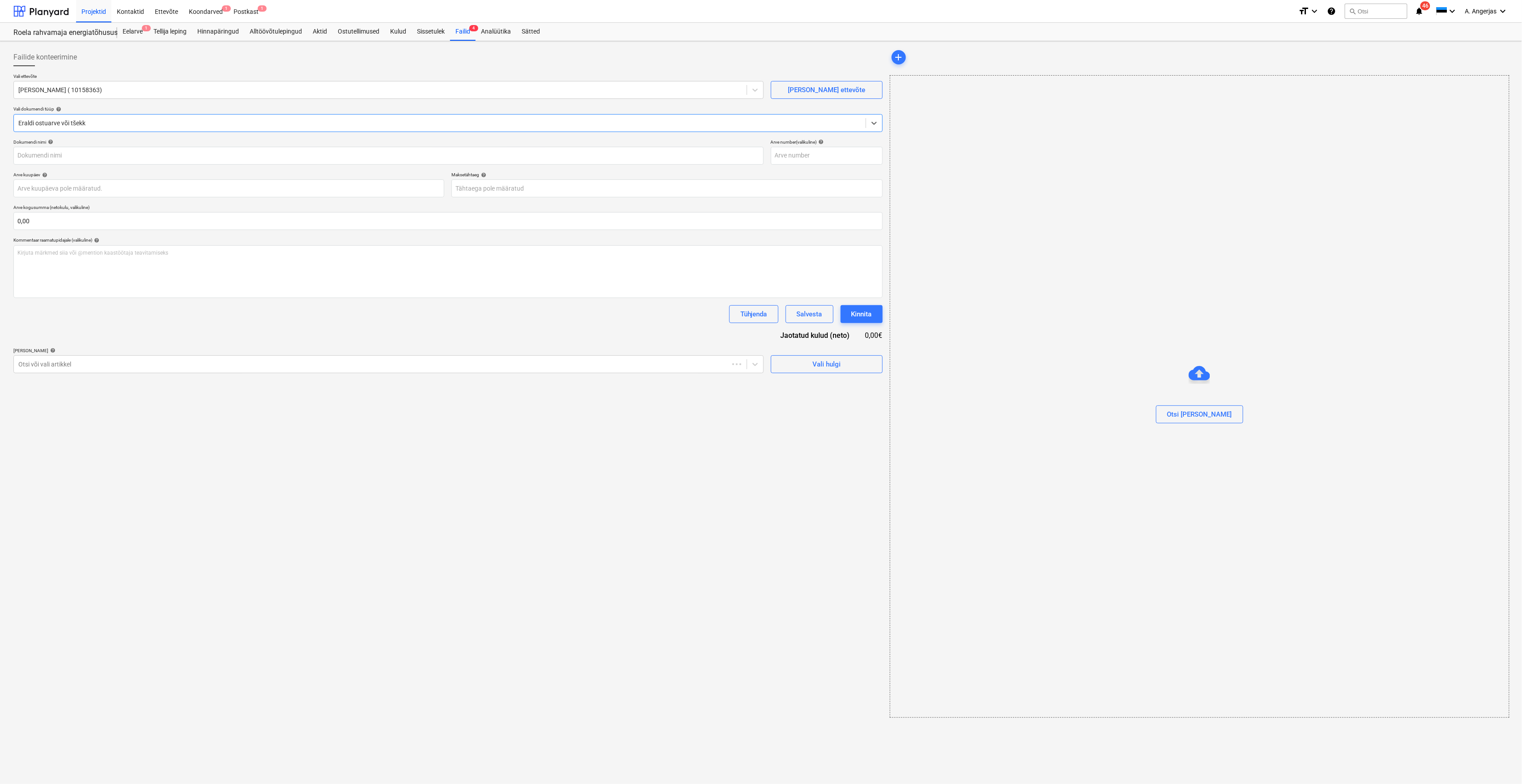
type input "25094"
type input "[DATE]"
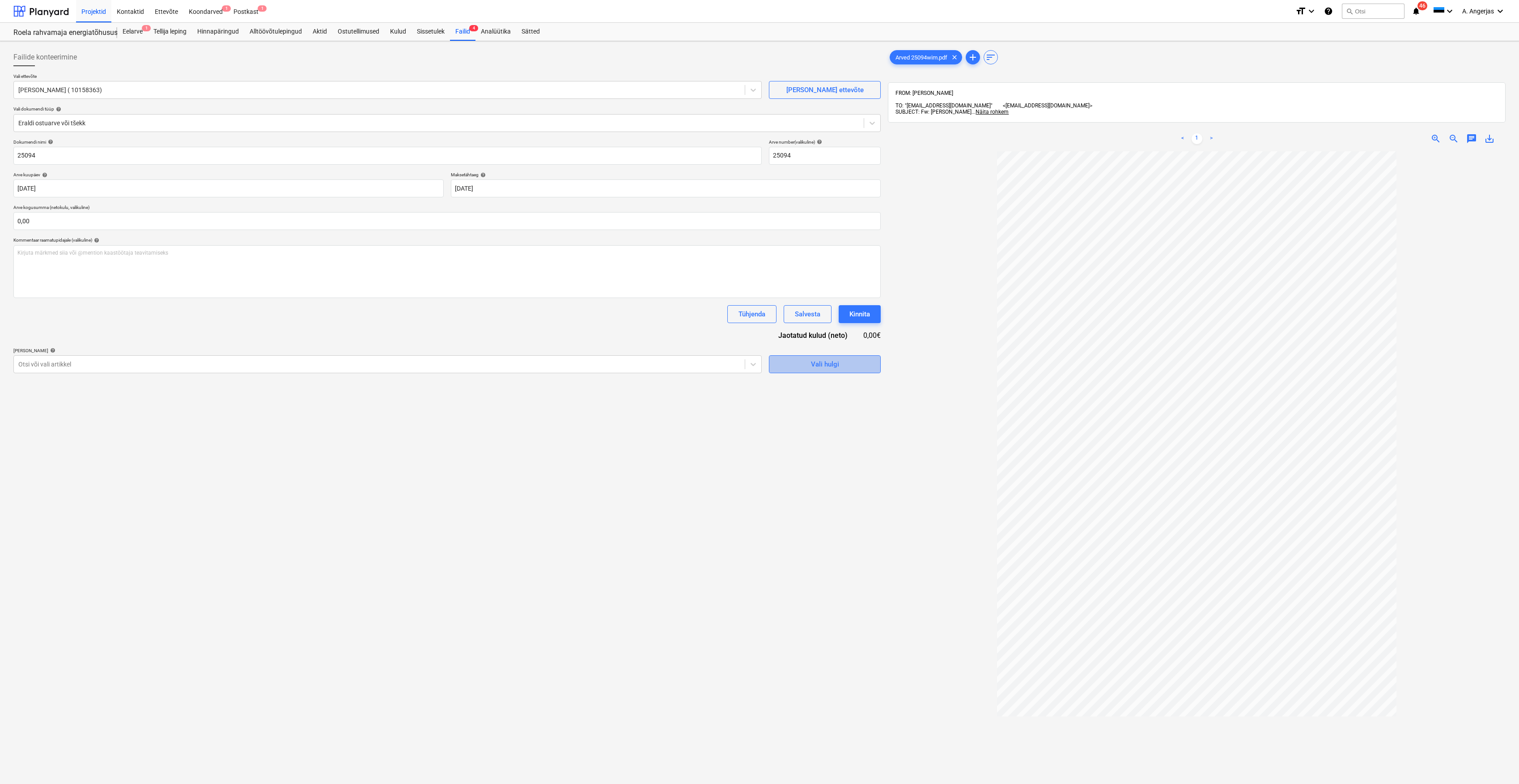
click at [620, 359] on span "Vali hulgi" at bounding box center [825, 365] width 89 height 12
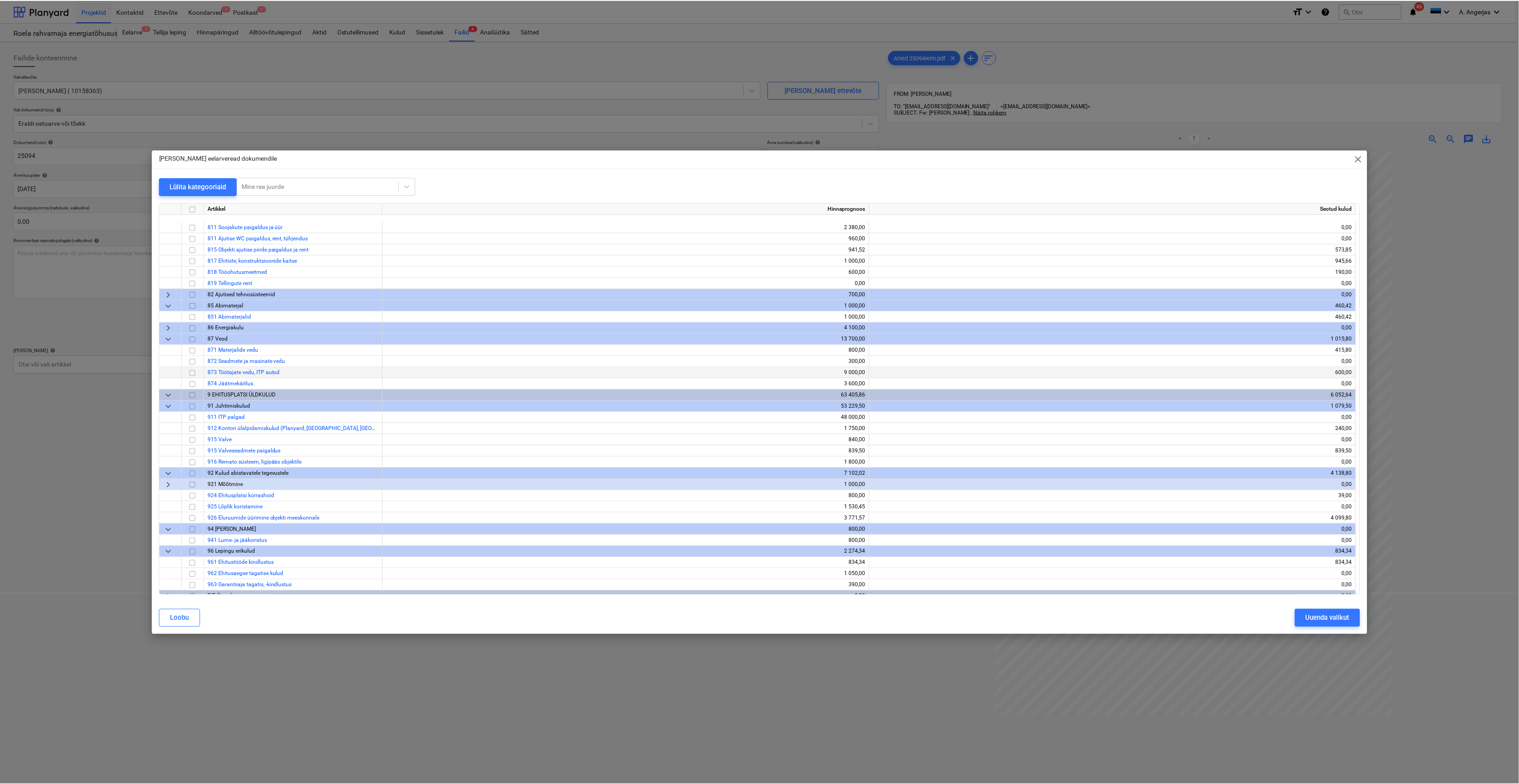
scroll to position [2785, 0]
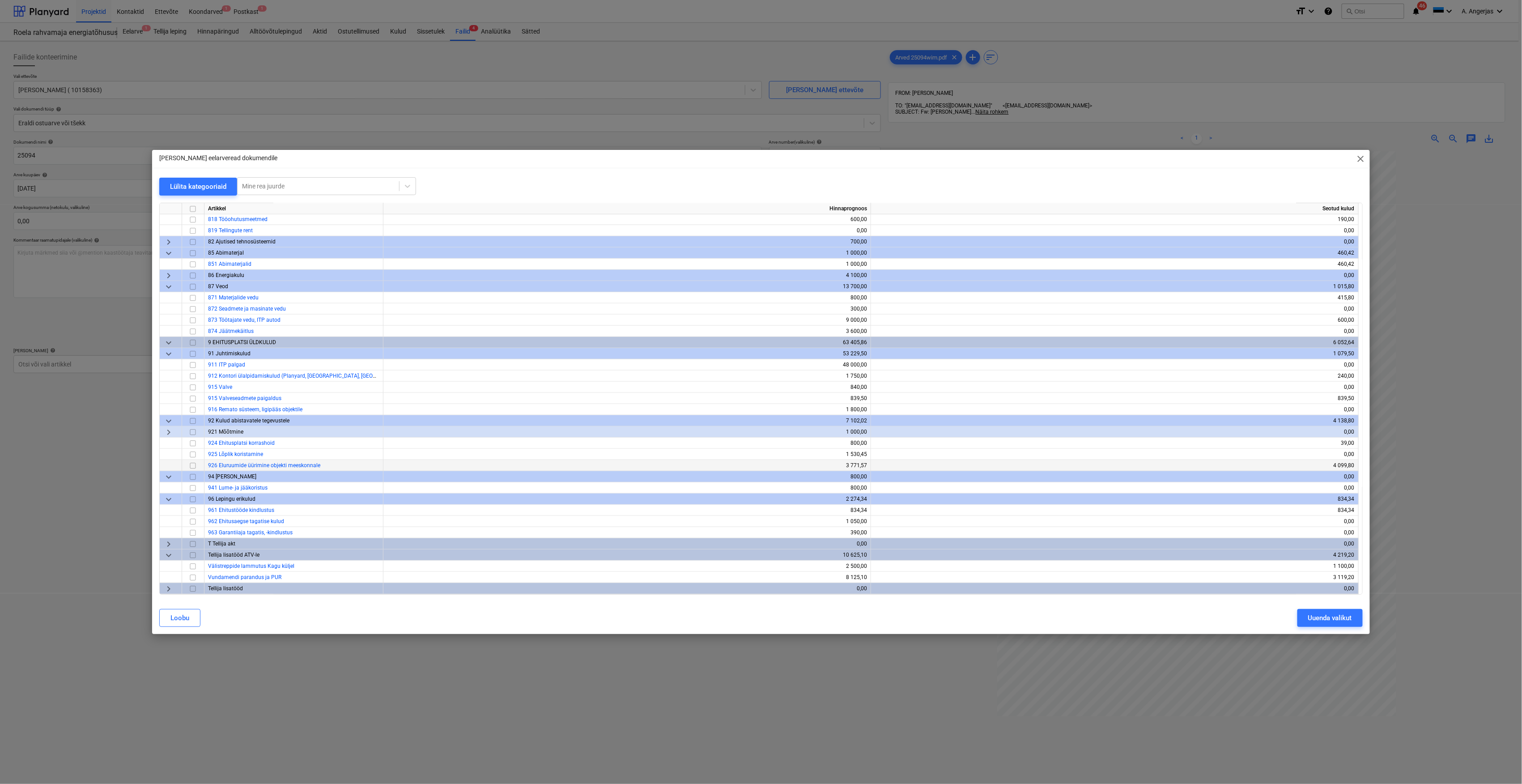
click at [193, 466] on input "checkbox" at bounding box center [193, 466] width 11 height 11
click at [620, 547] on div "Uuenda valikut" at bounding box center [1330, 618] width 44 height 12
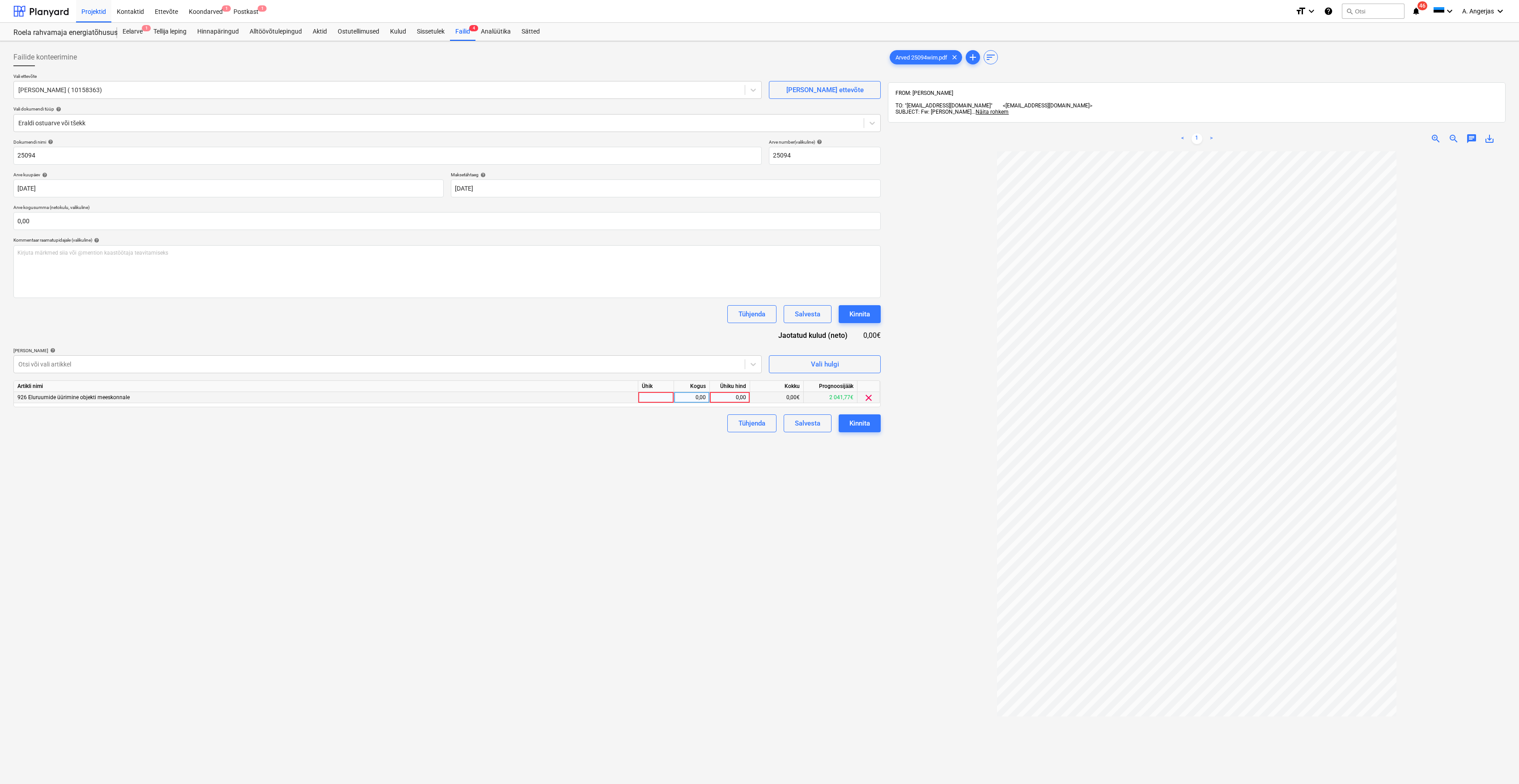
click at [620, 401] on div at bounding box center [656, 397] width 36 height 11
type input "tk"
click at [620, 399] on div "0,00" at bounding box center [730, 397] width 40 height 11
type input "309,15"
click at [63, 230] on input "0,00" at bounding box center [447, 221] width 867 height 18
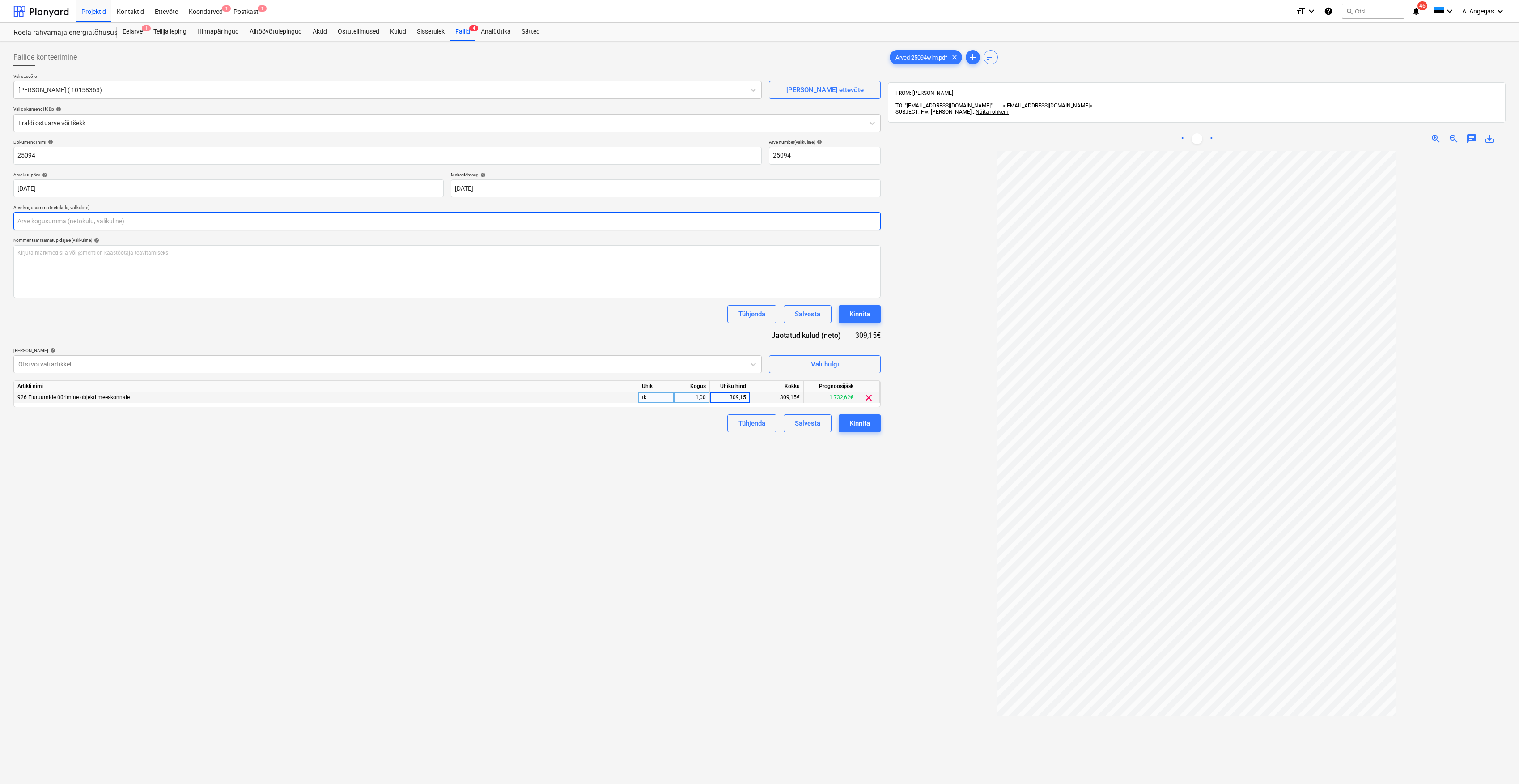
click at [69, 227] on input "text" at bounding box center [447, 221] width 867 height 18
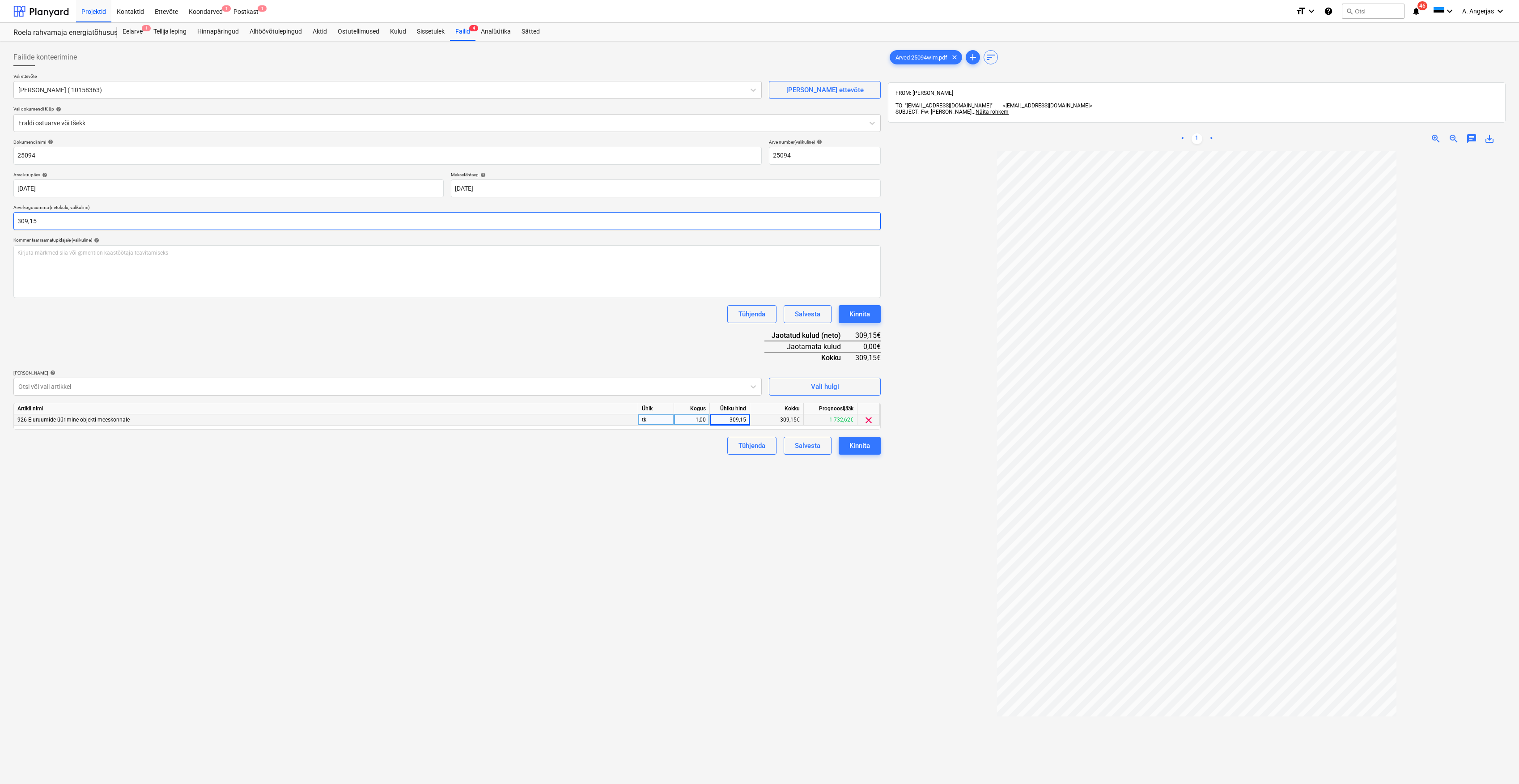
type input "309,15"
click at [301, 547] on div "Failide konteerimine Vali ettevõte [PERSON_NAME] OÜ ( 10158363) [PERSON_NAME] u…" at bounding box center [447, 479] width 874 height 868
click at [620, 450] on div "Kinnita" at bounding box center [860, 445] width 21 height 12
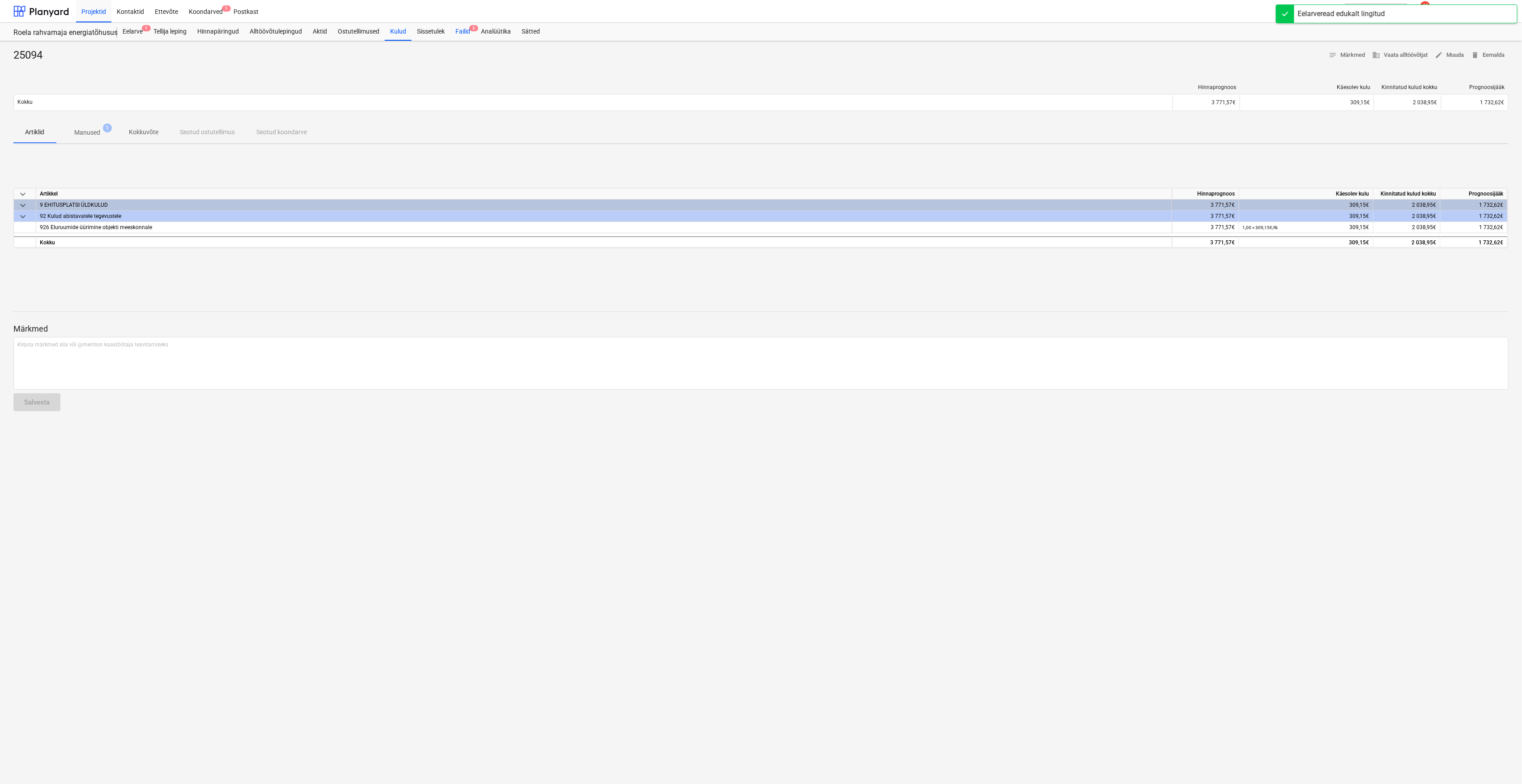
click at [473, 30] on span "3" at bounding box center [473, 28] width 9 height 6
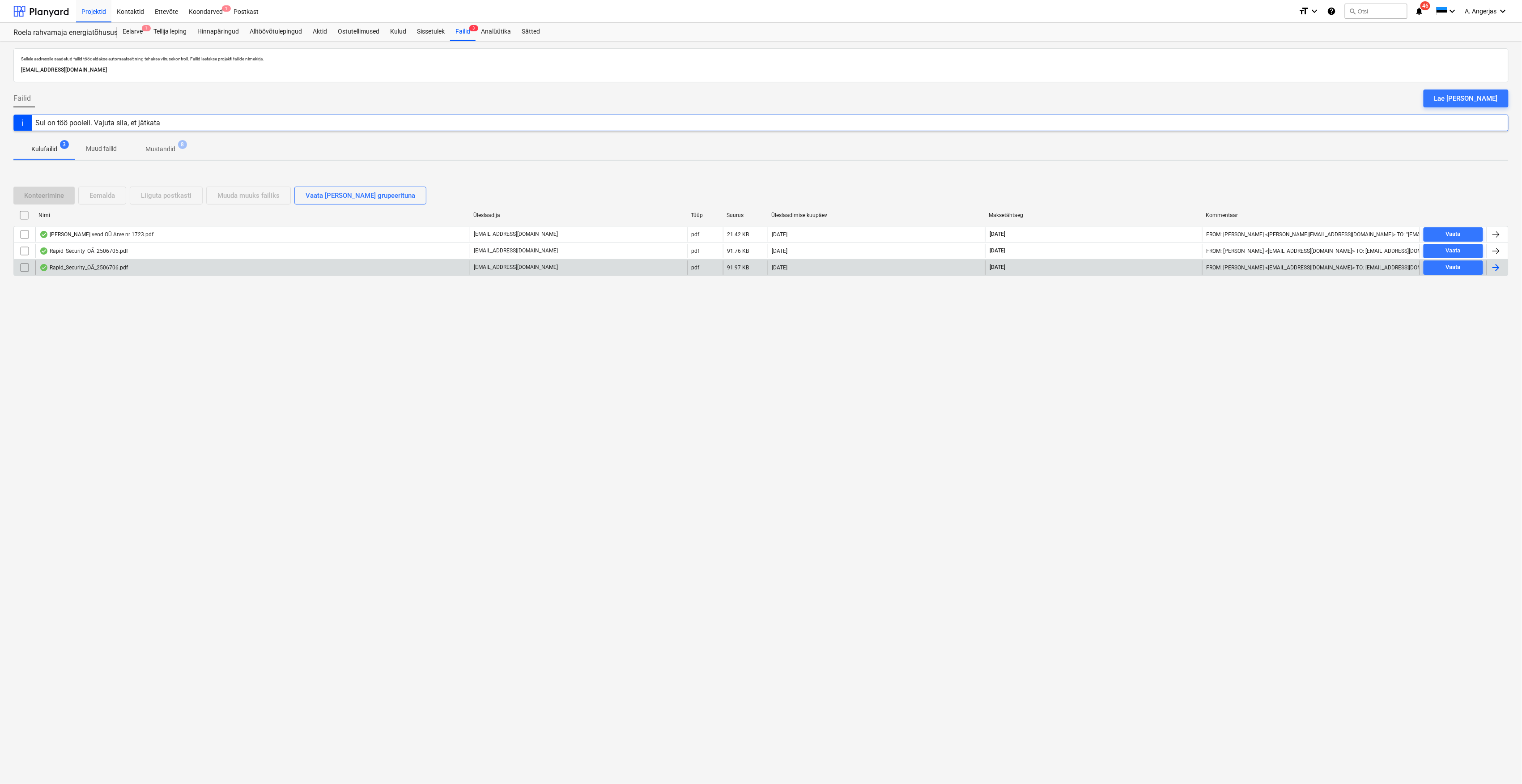
click at [103, 270] on div "Rapid_Security_OÃ_2506706.pdf" at bounding box center [84, 268] width 89 height 7
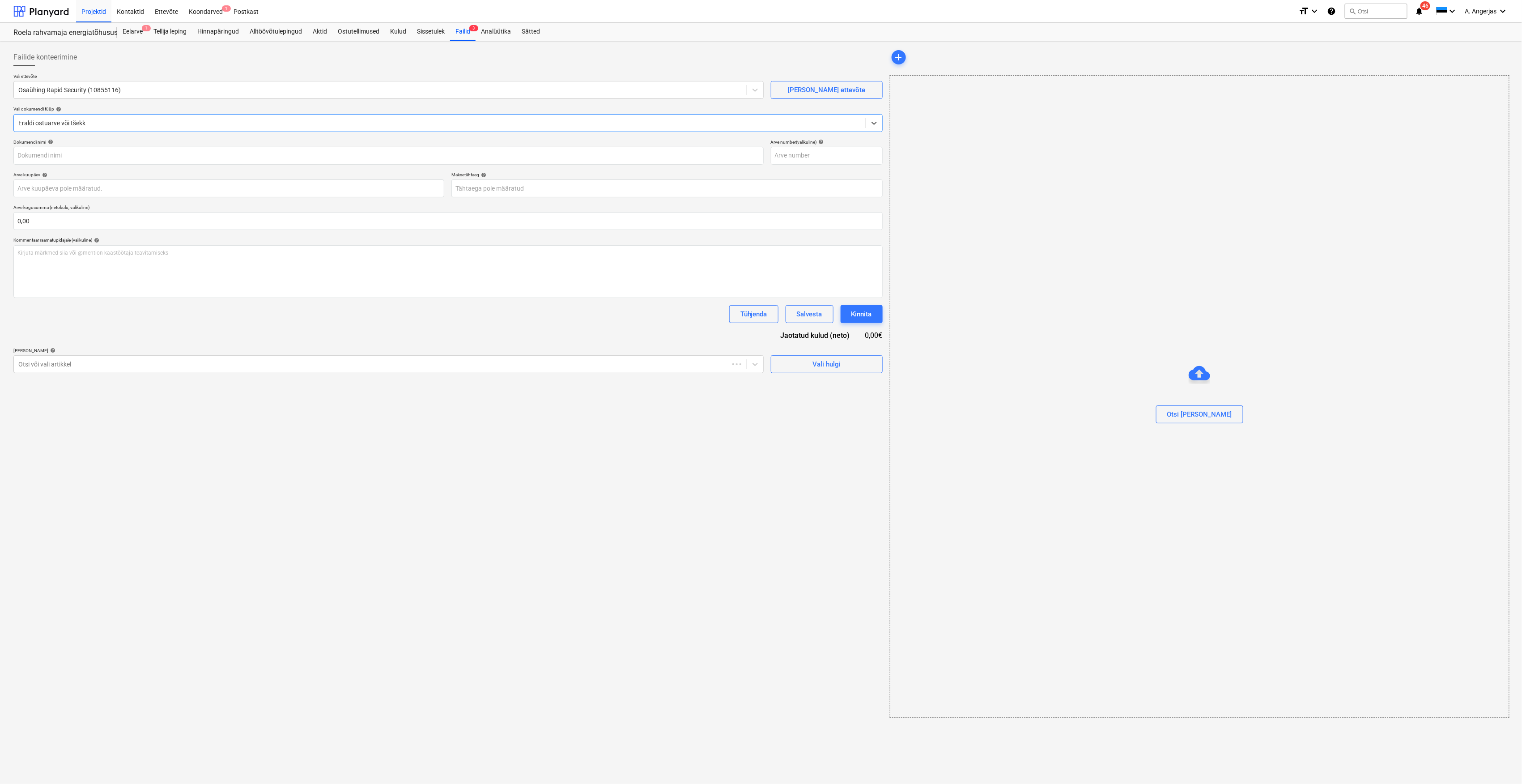
type input "2506706"
type input "[DATE]"
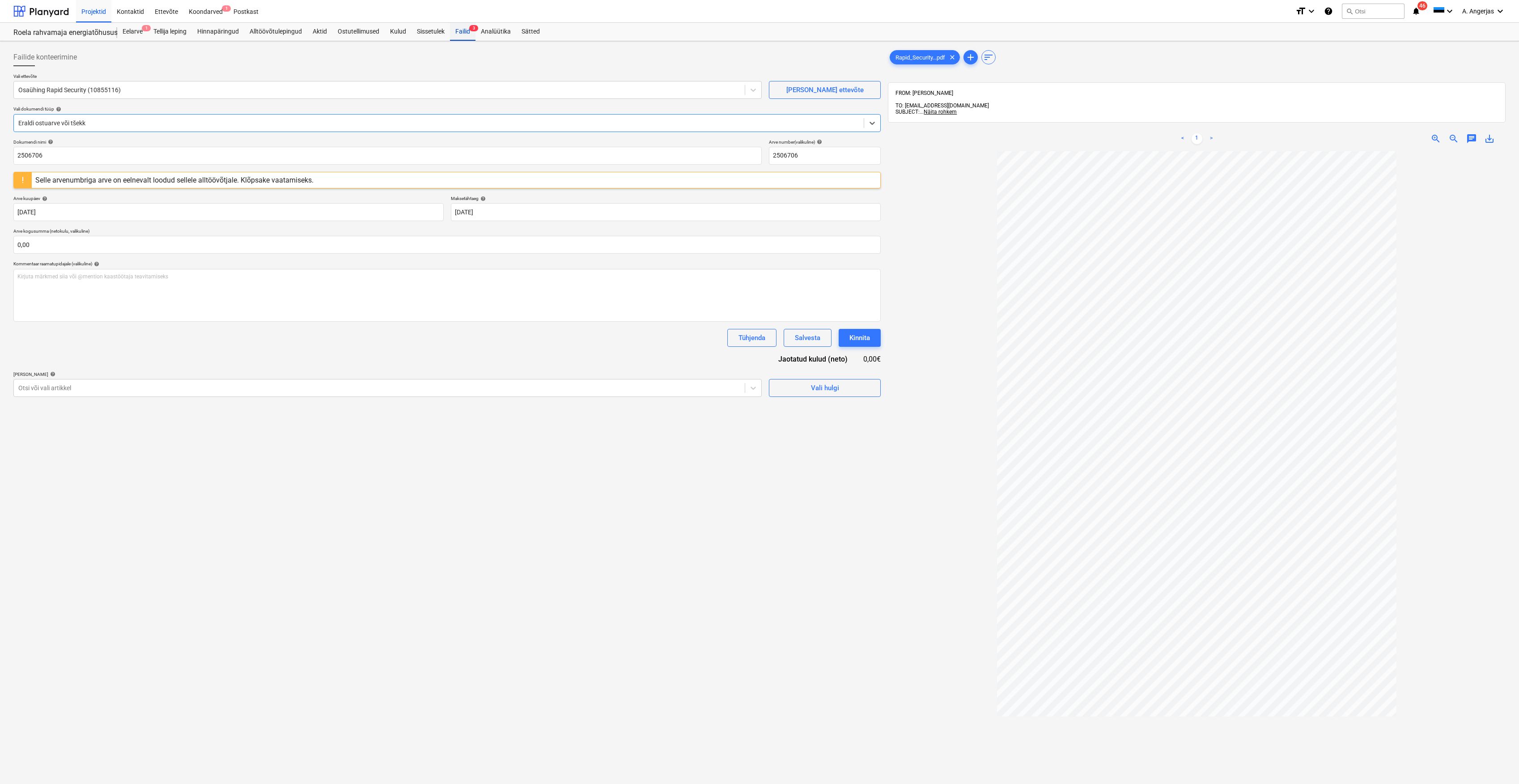
click at [467, 26] on div "Failid 3" at bounding box center [463, 32] width 25 height 18
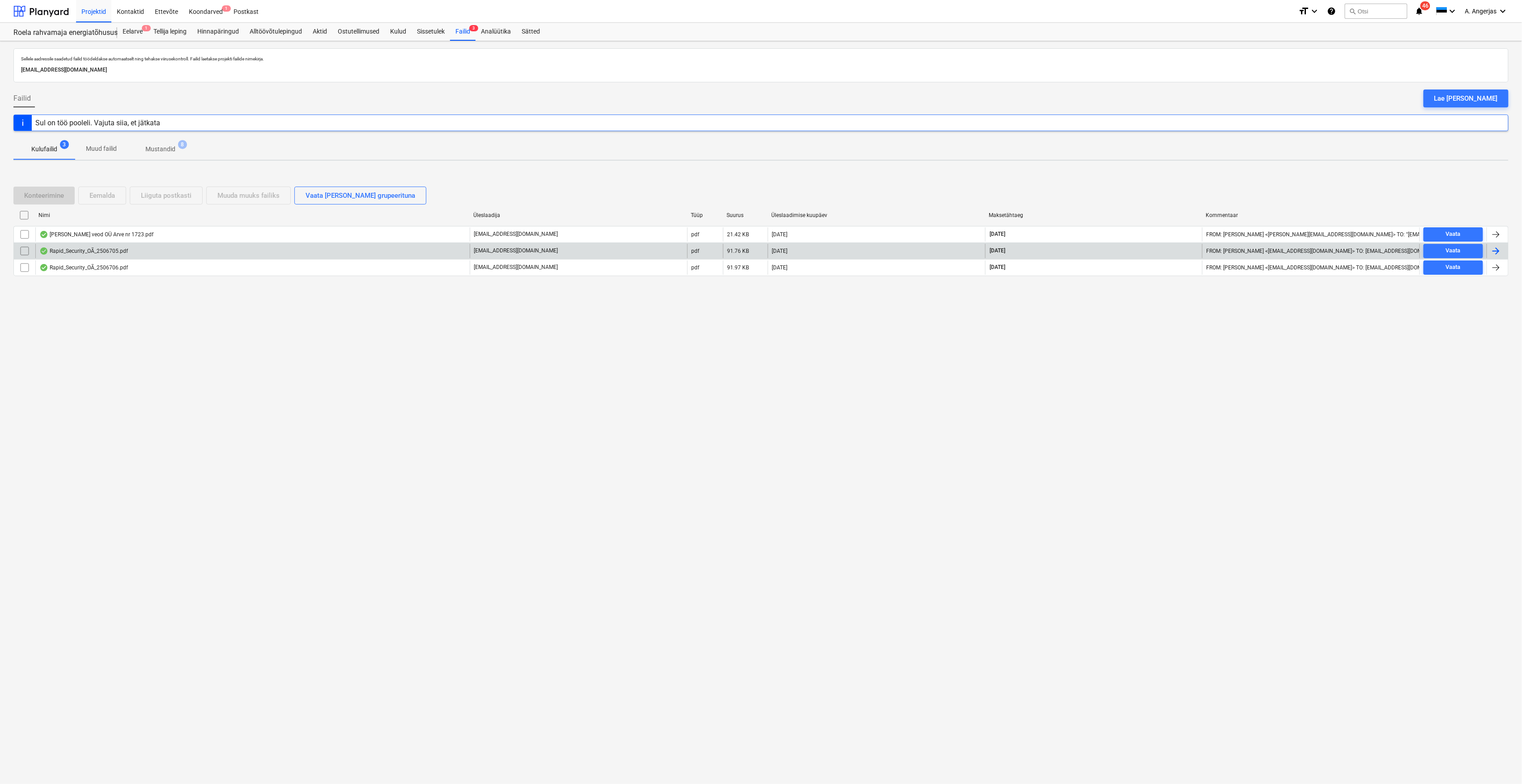
click at [121, 253] on div "Rapid_Security_OÃ_2506705.pdf" at bounding box center [84, 251] width 89 height 7
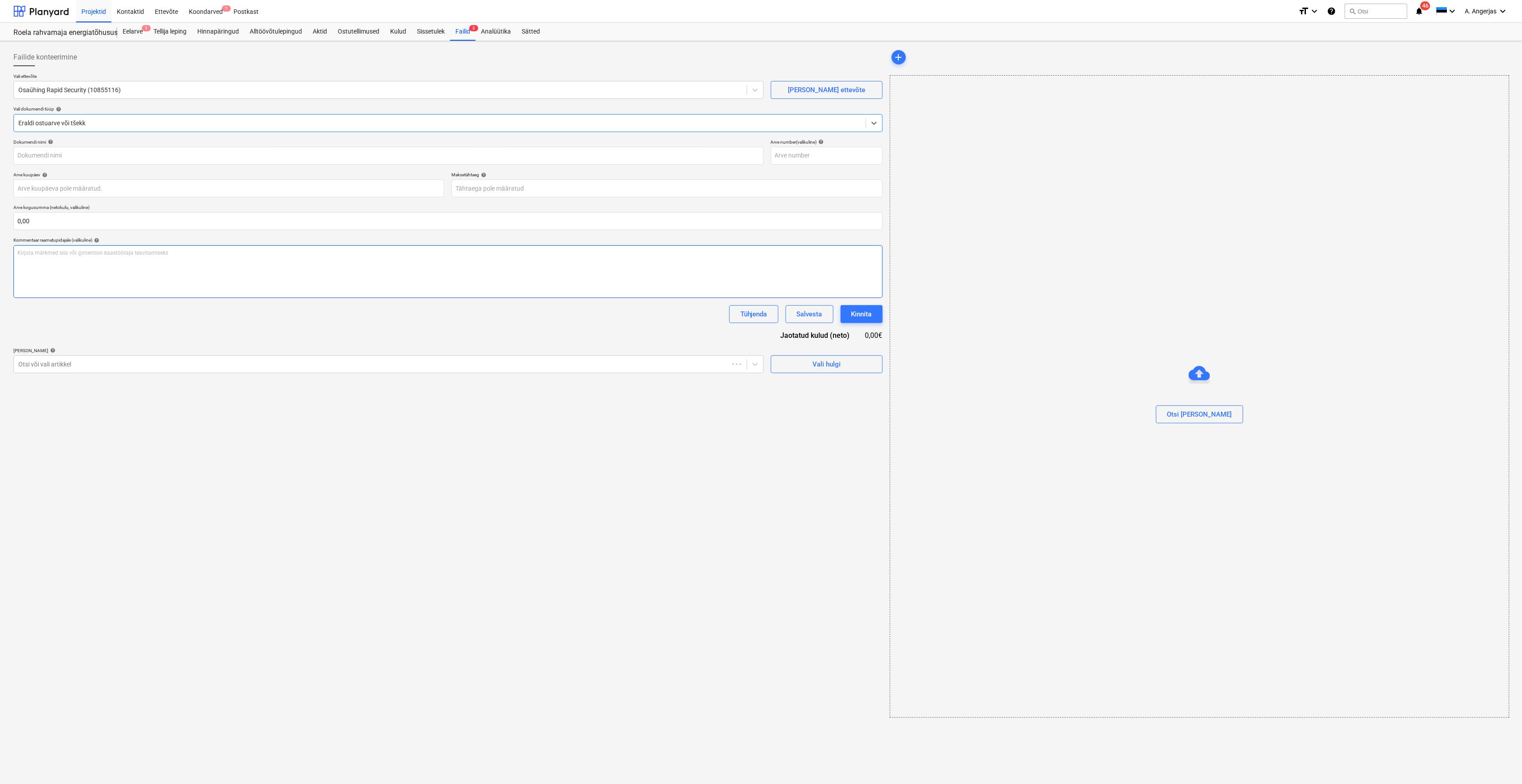
type input "2506705"
type input "[DATE]"
